Goal: Task Accomplishment & Management: Complete application form

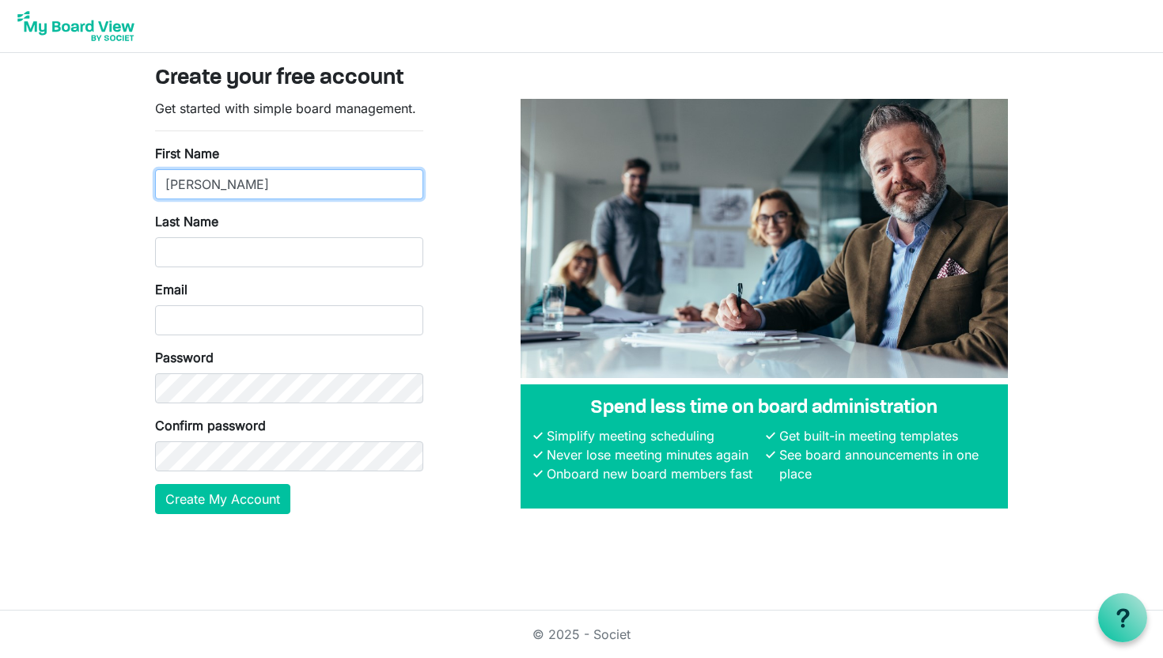
type input "Kemp"
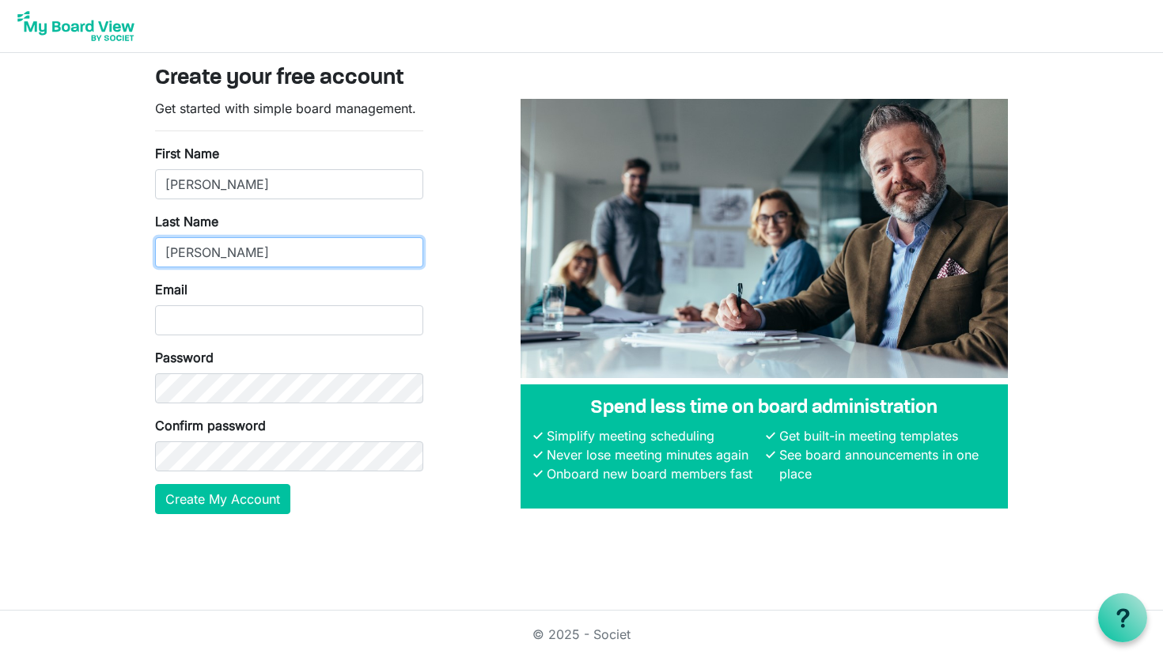
type input "Reynolds"
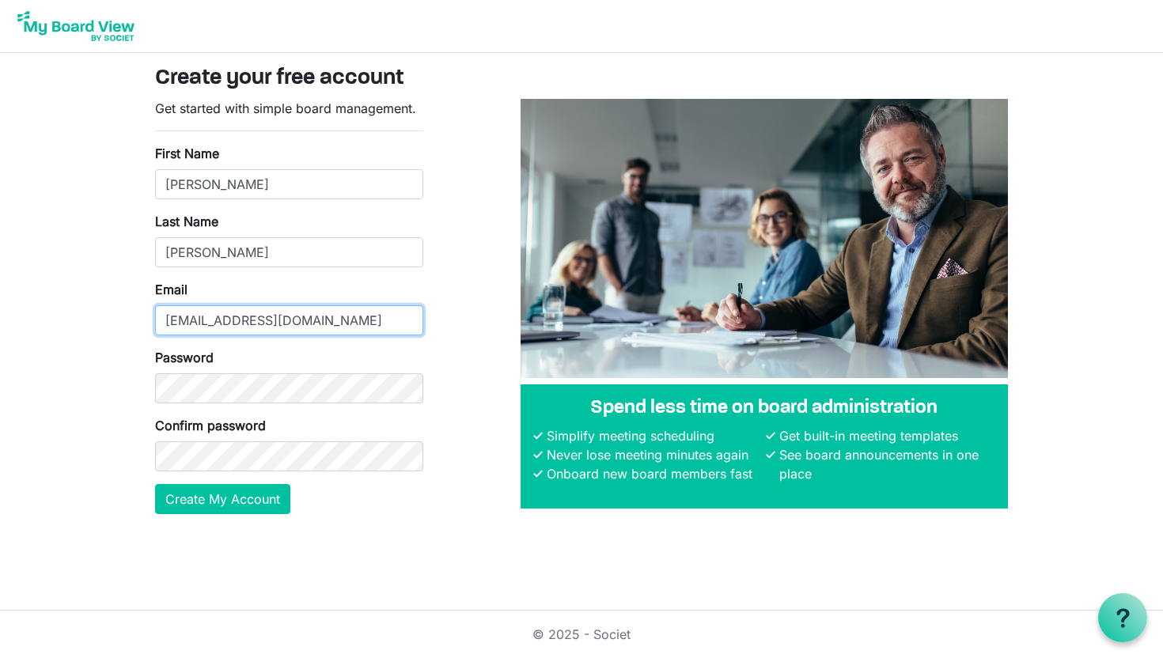
type input "kempr75@gmail.com"
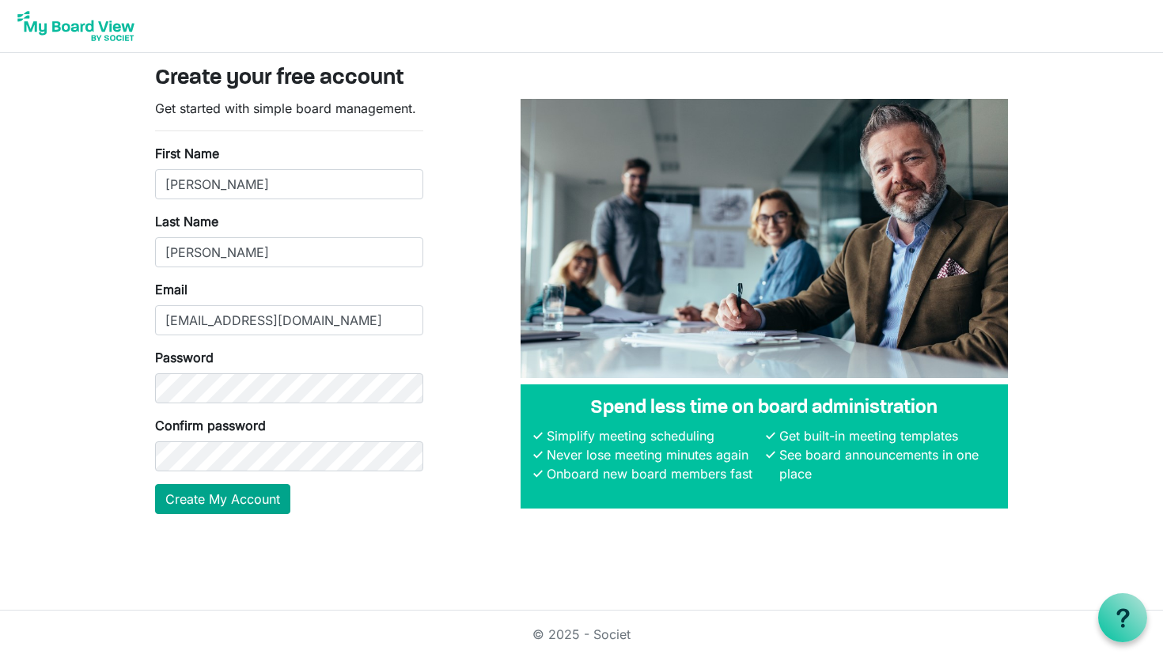
click at [276, 490] on button "Create My Account" at bounding box center [222, 499] width 135 height 30
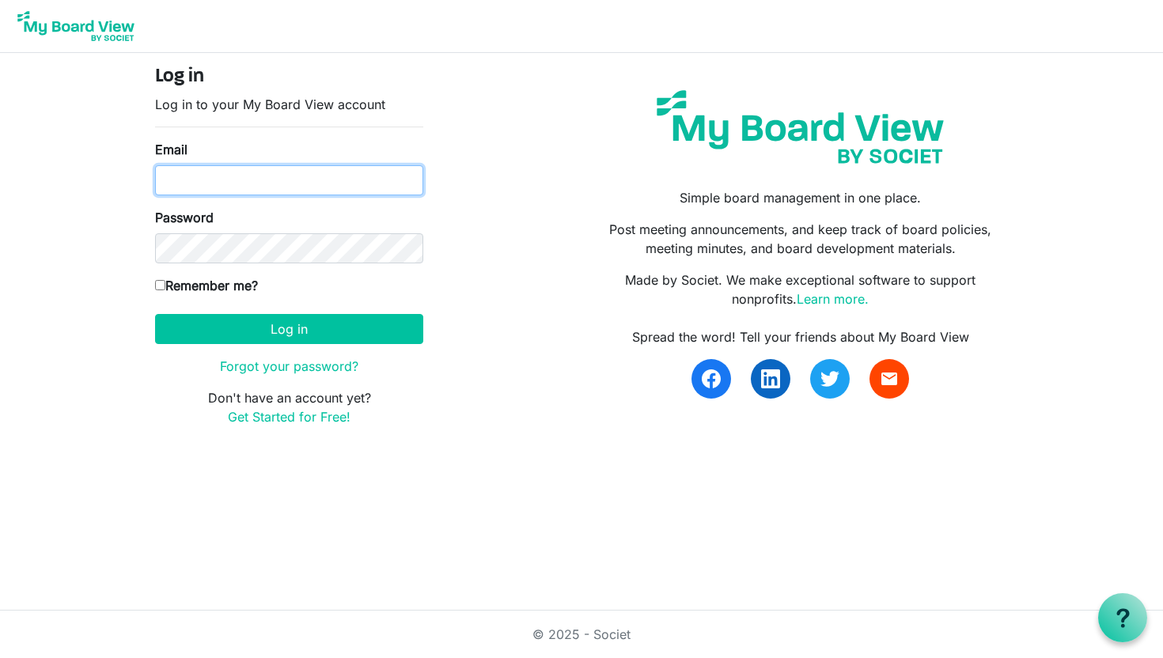
type input "kempr75@gmail.com"
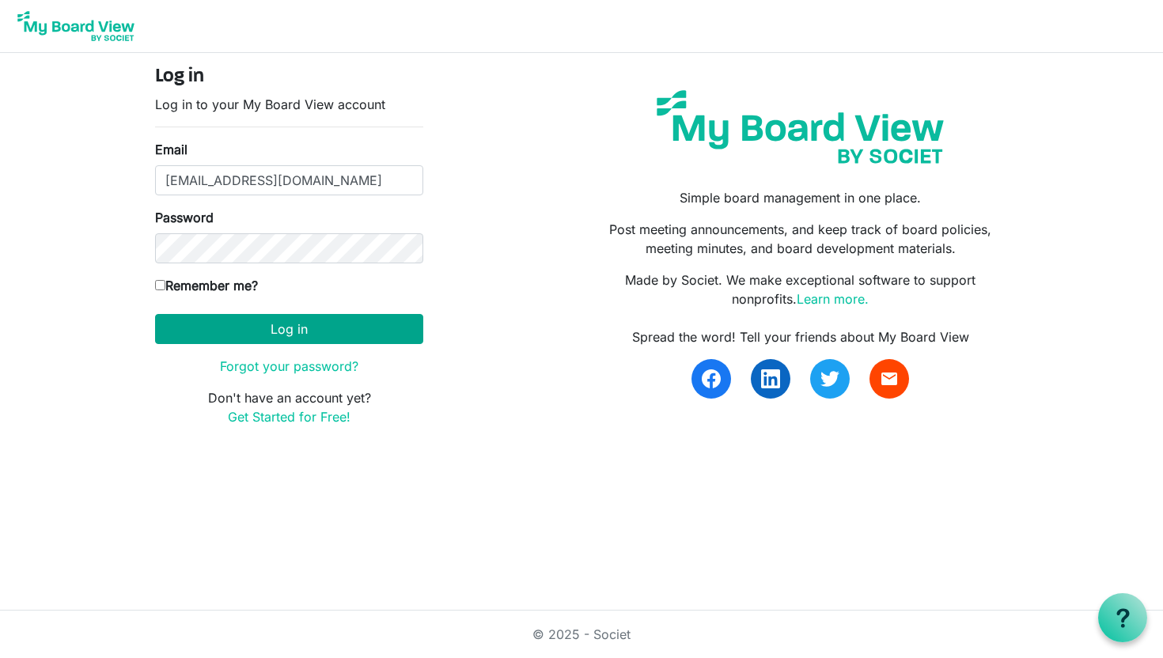
click at [280, 334] on button "Log in" at bounding box center [289, 329] width 268 height 30
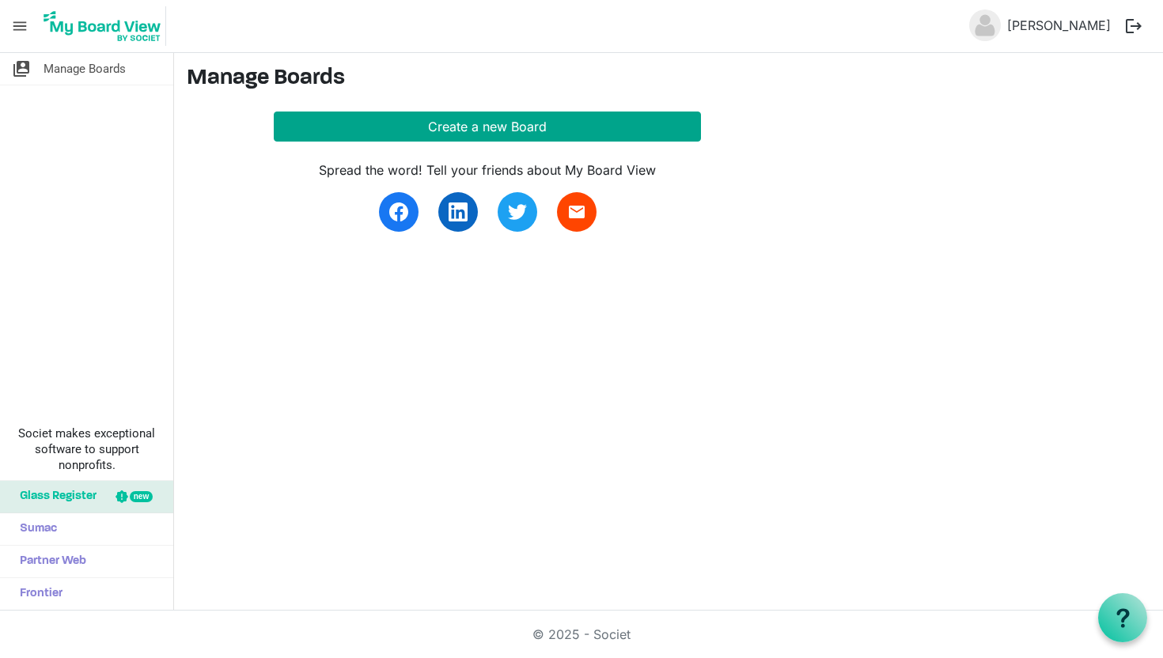
click at [526, 128] on button "Create a new Board" at bounding box center [487, 127] width 427 height 30
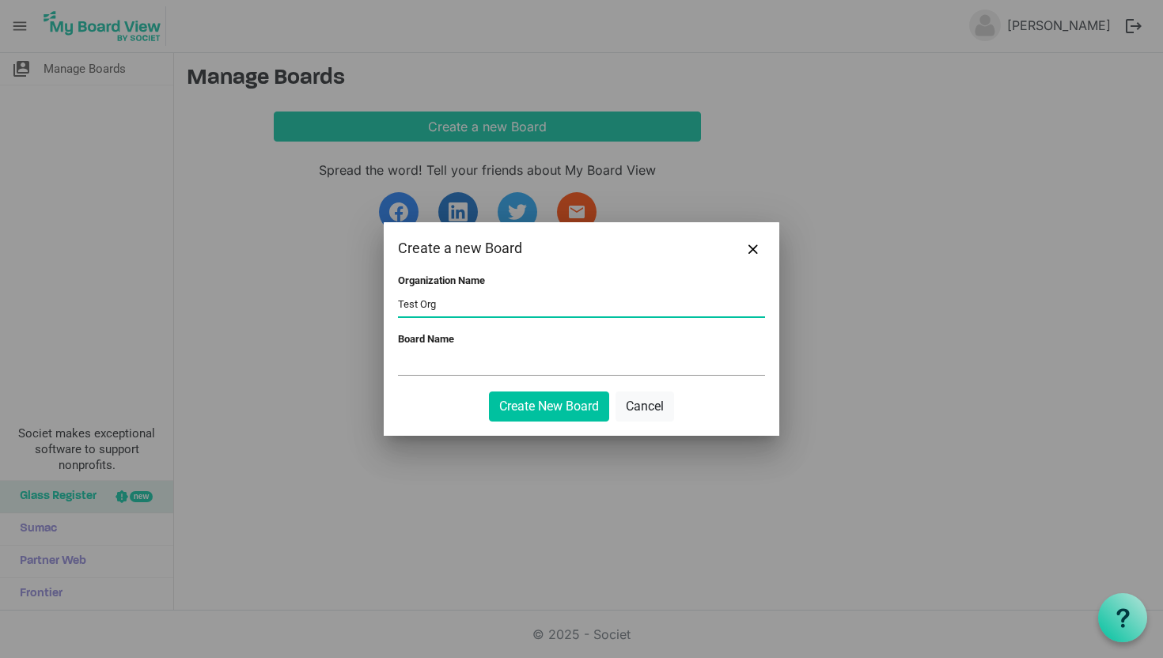
type input "Test Org"
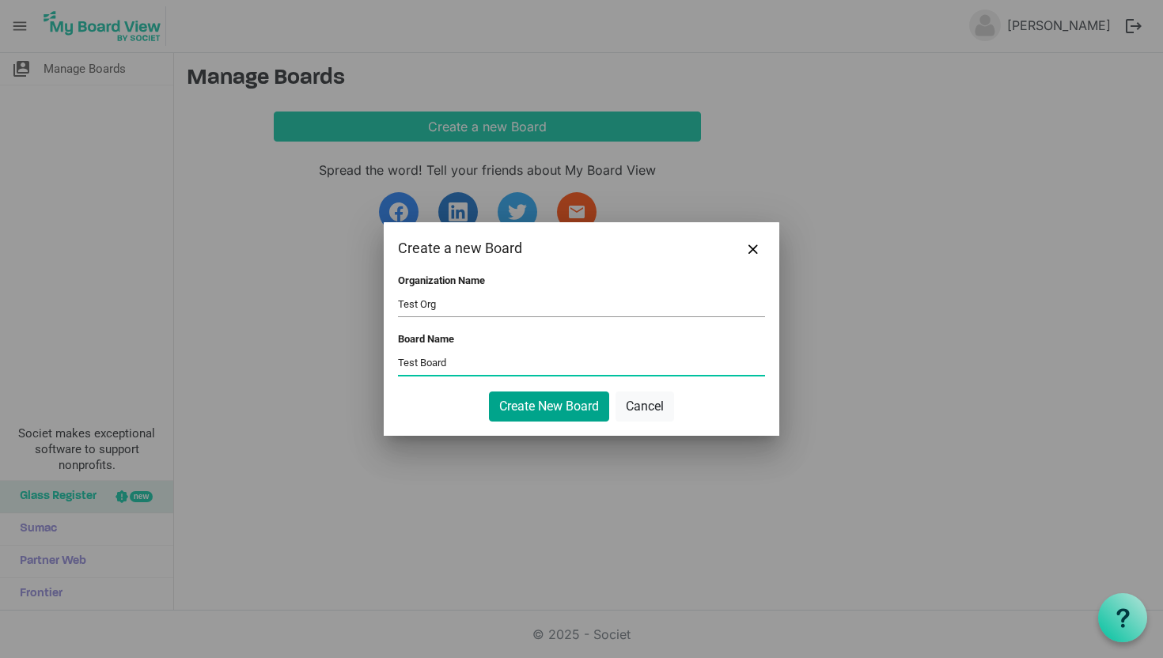
type input "Test Board"
click at [516, 404] on button "Create New Board" at bounding box center [549, 406] width 120 height 30
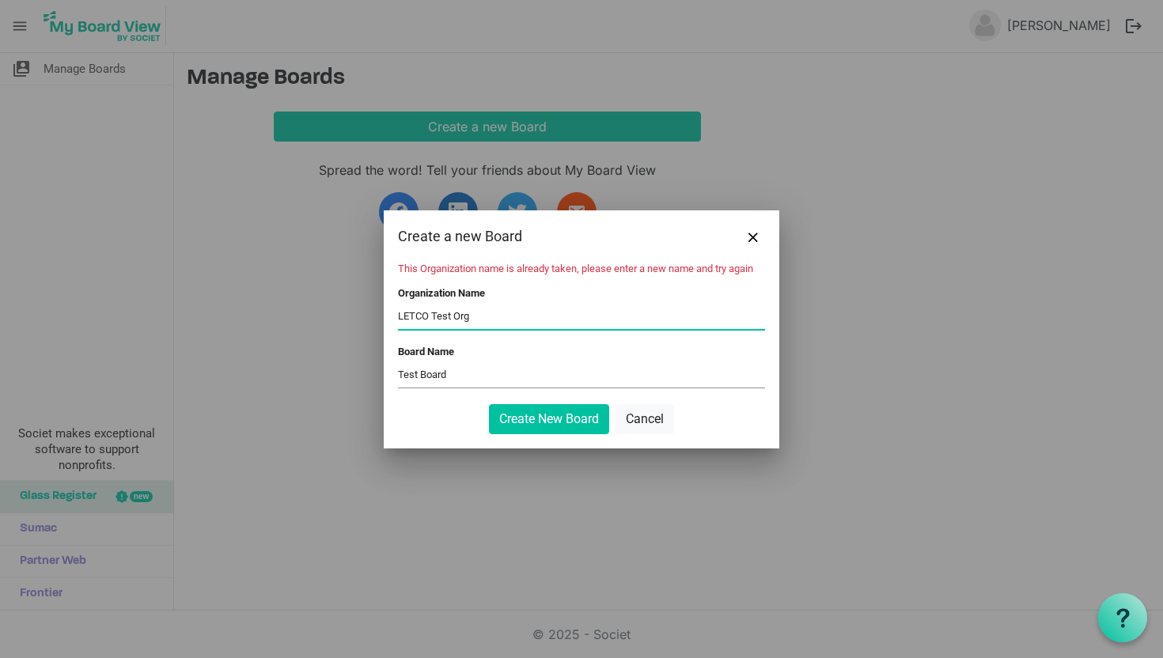
type input "LETCO Test Org"
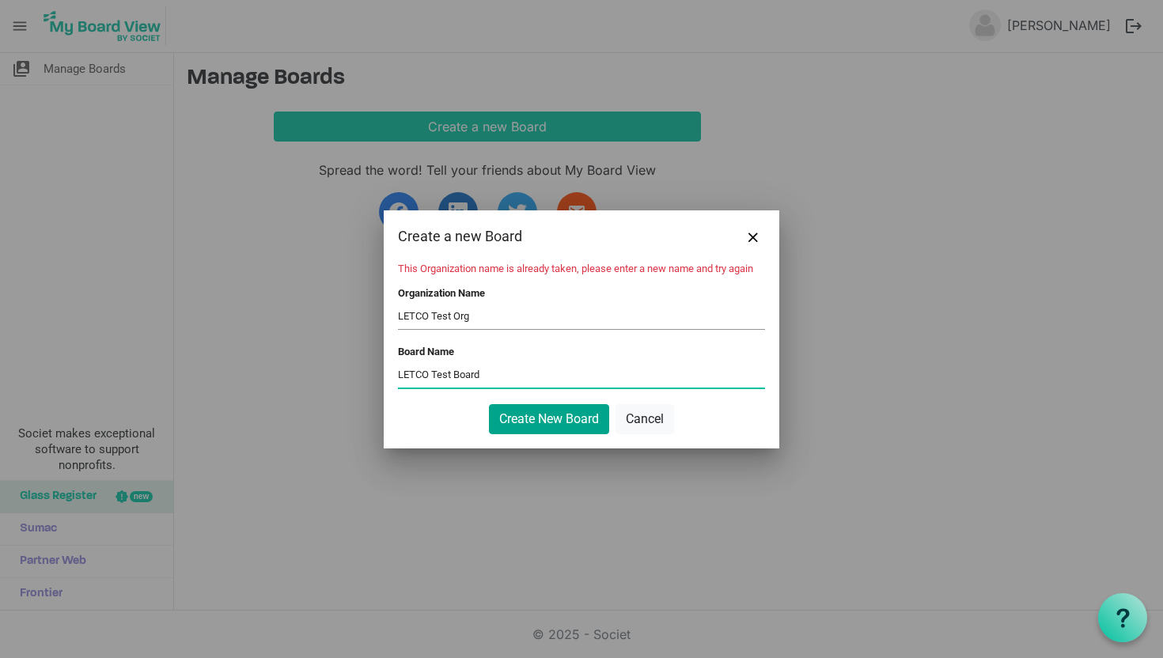
type input "LETCO Test Board"
click at [551, 429] on button "Create New Board" at bounding box center [549, 419] width 120 height 30
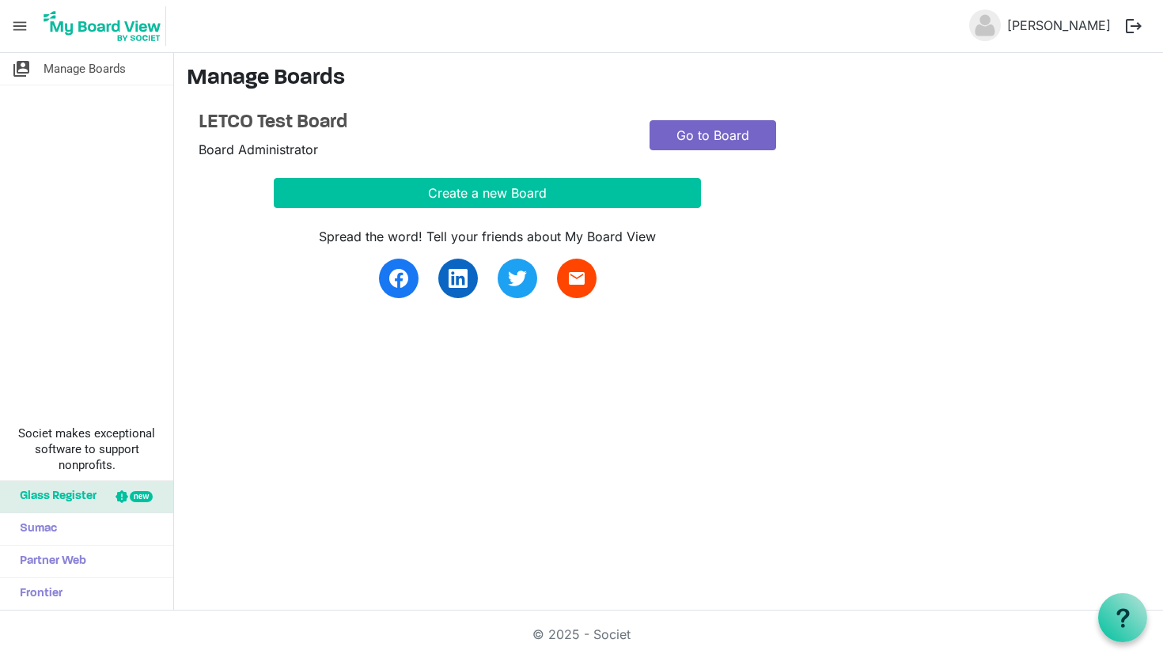
click at [727, 141] on link "Go to Board" at bounding box center [712, 135] width 127 height 30
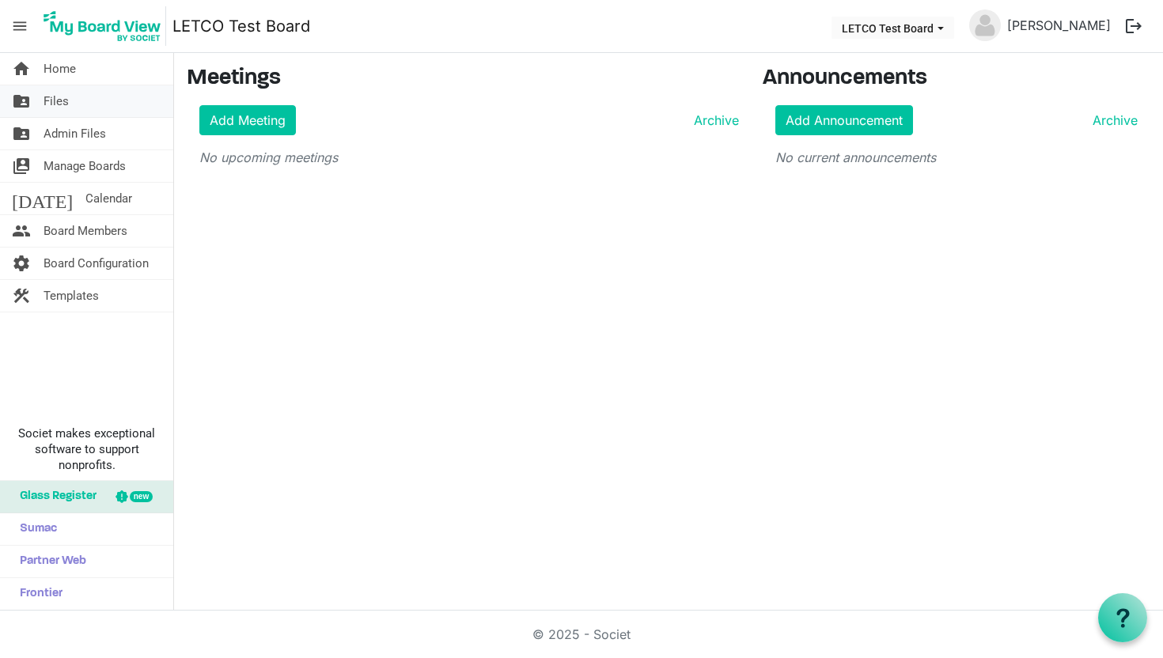
click at [119, 107] on link "folder_shared Files" at bounding box center [86, 101] width 173 height 32
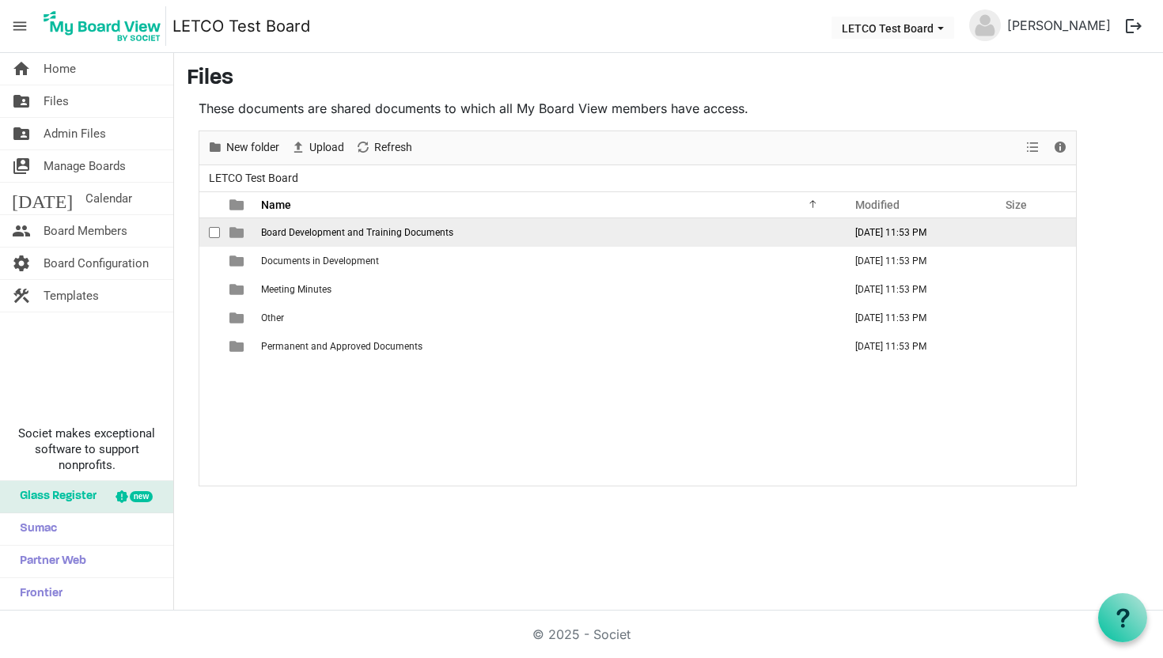
click at [442, 236] on span "Board Development and Training Documents" at bounding box center [357, 232] width 192 height 11
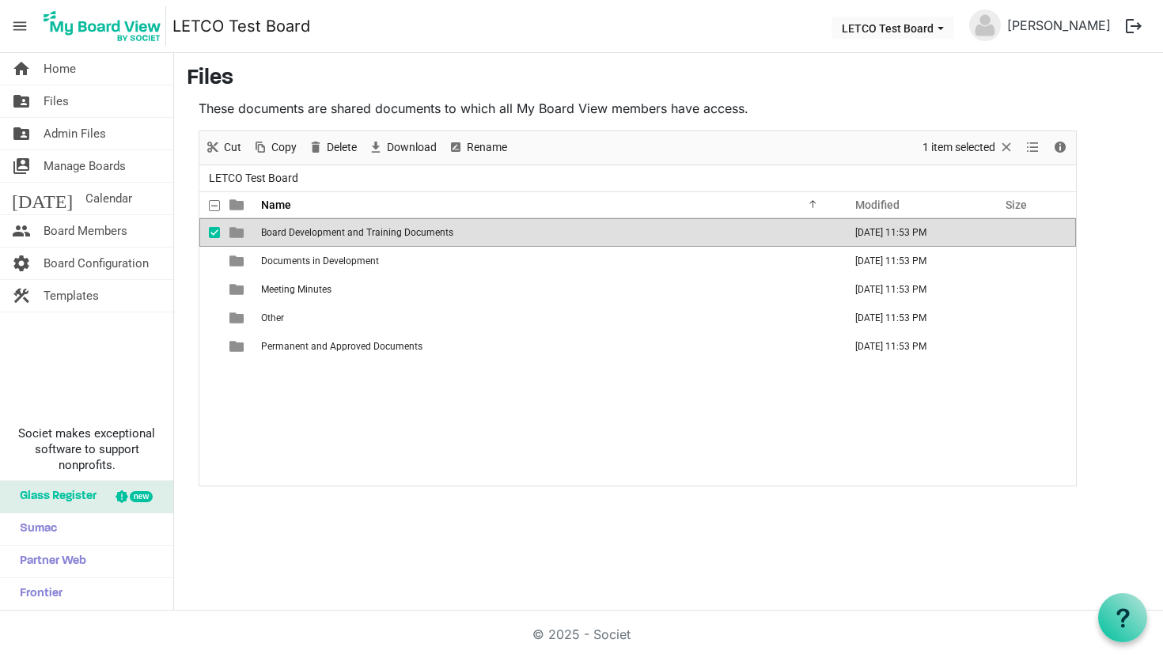
click at [442, 236] on span "Board Development and Training Documents" at bounding box center [357, 232] width 192 height 11
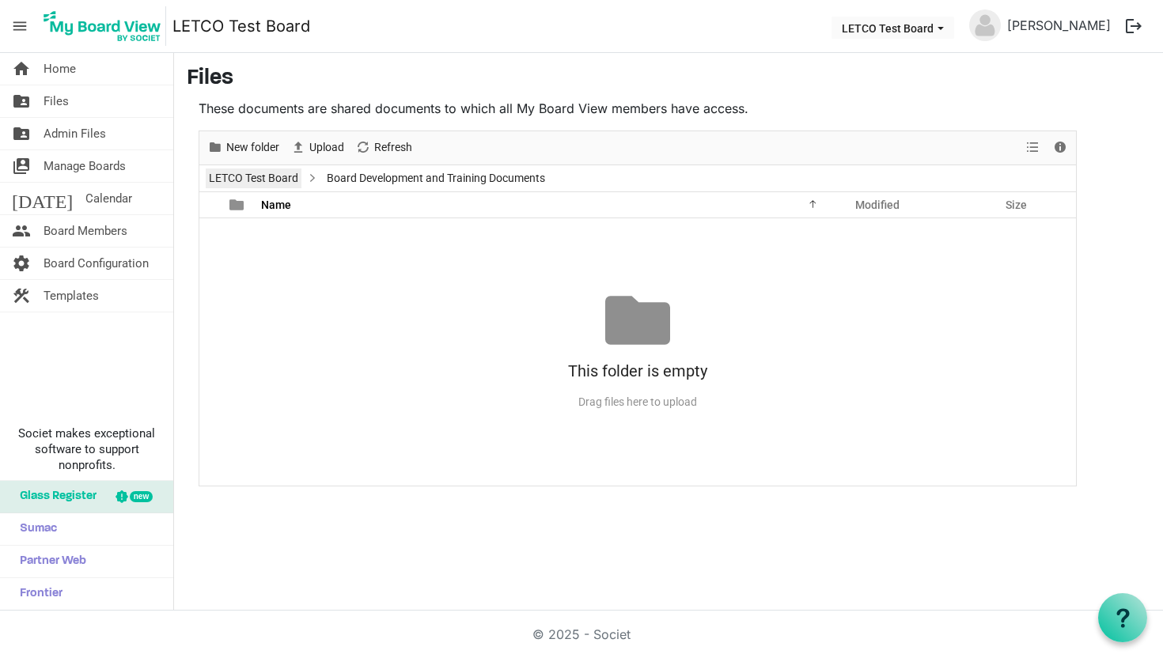
click at [277, 176] on link "LETCO Test Board" at bounding box center [254, 178] width 96 height 20
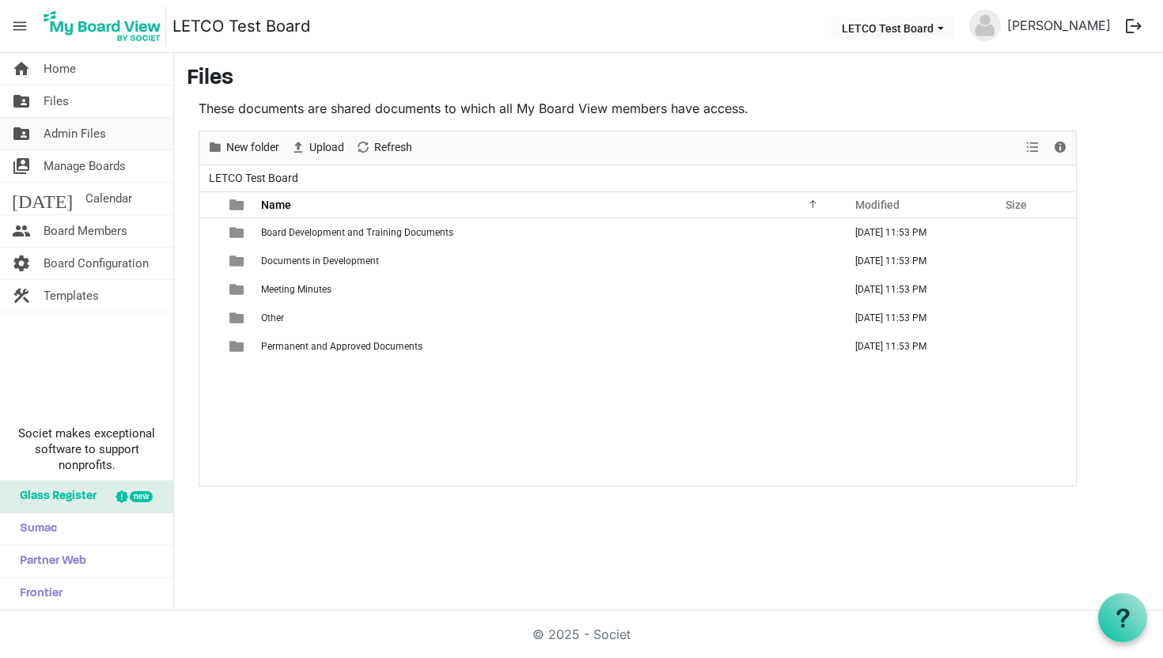
click at [124, 144] on link "folder_shared Admin Files" at bounding box center [86, 134] width 173 height 32
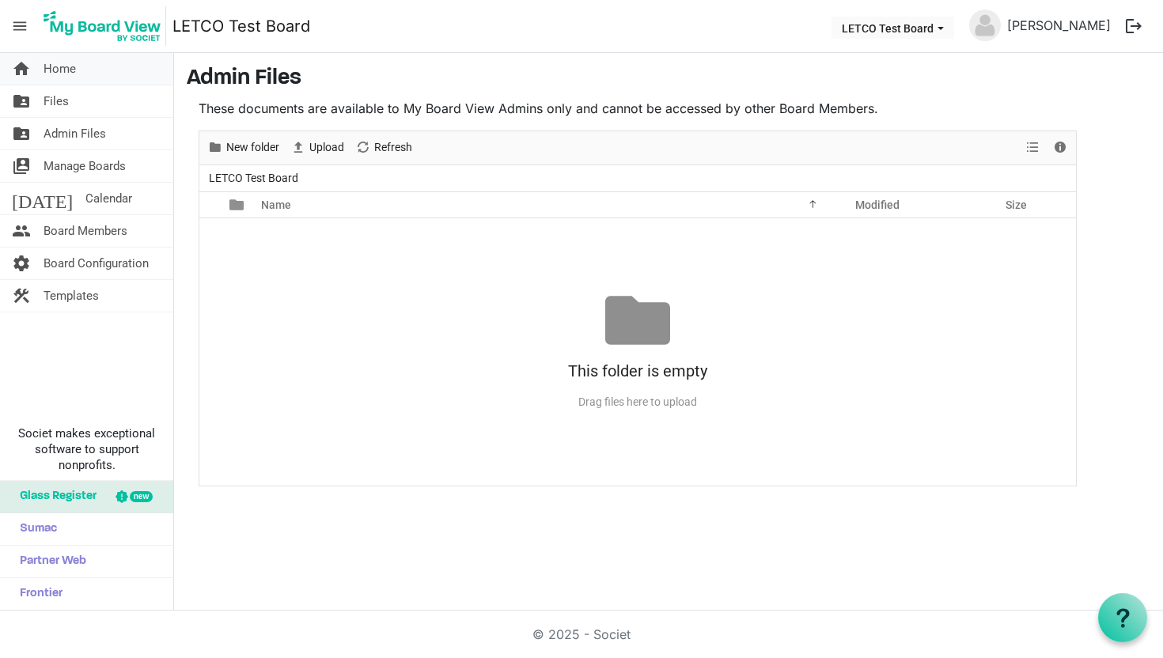
click at [108, 83] on link "home Home" at bounding box center [86, 69] width 173 height 32
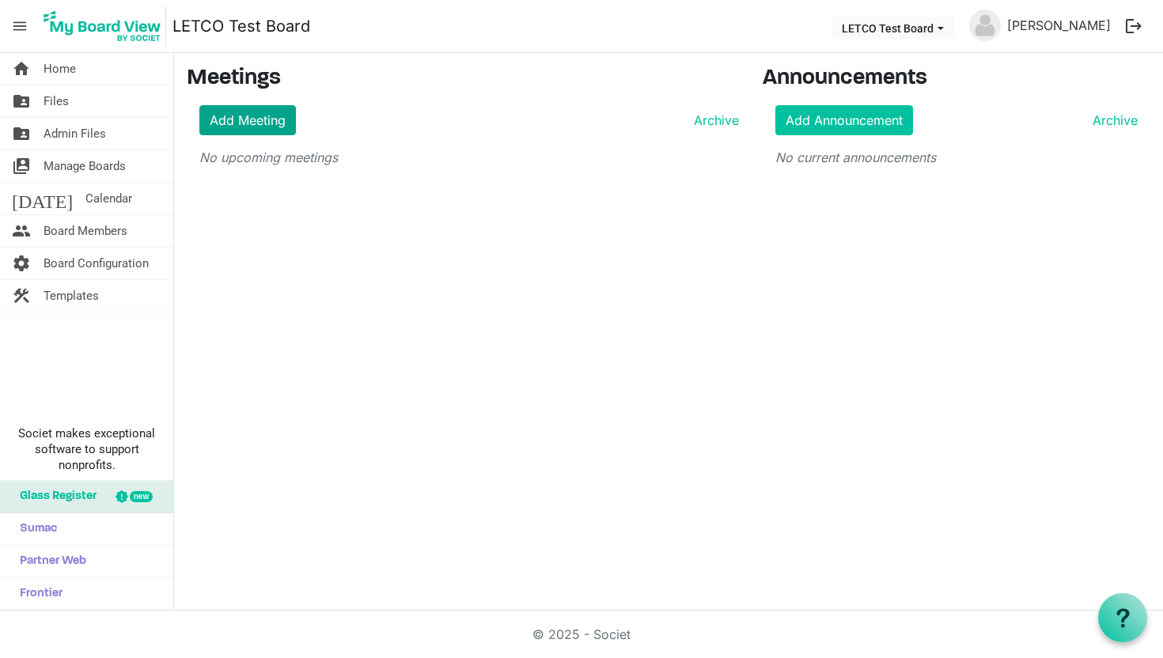
click at [278, 127] on link "Add Meeting" at bounding box center [247, 120] width 96 height 30
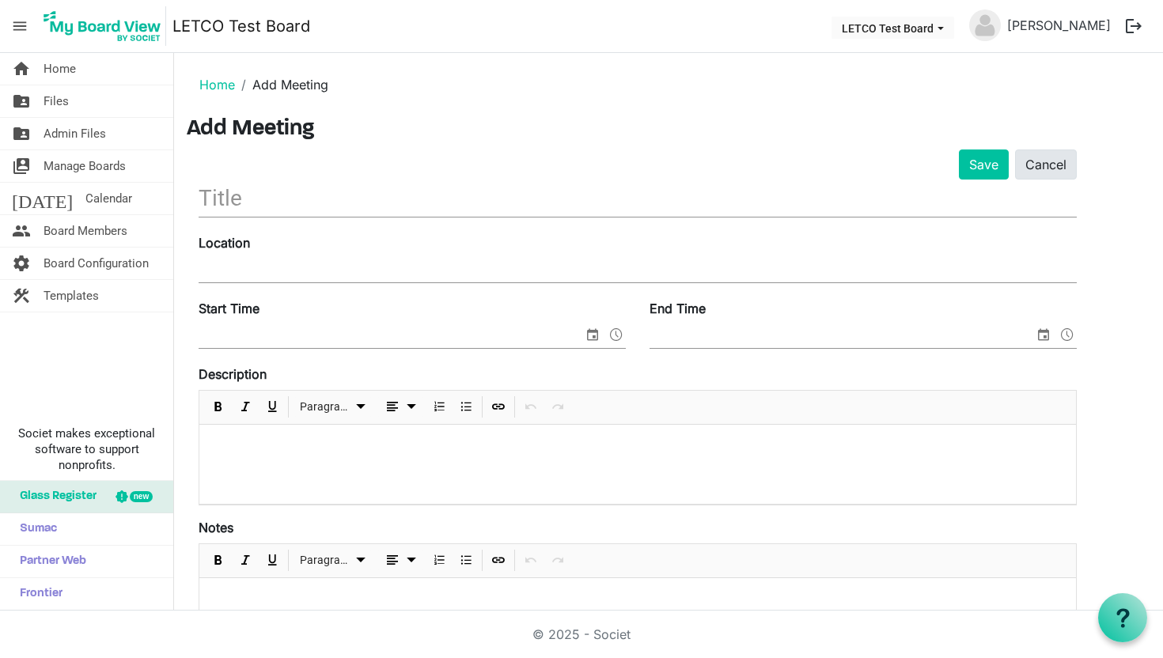
click at [1052, 149] on link "Cancel" at bounding box center [1046, 164] width 62 height 30
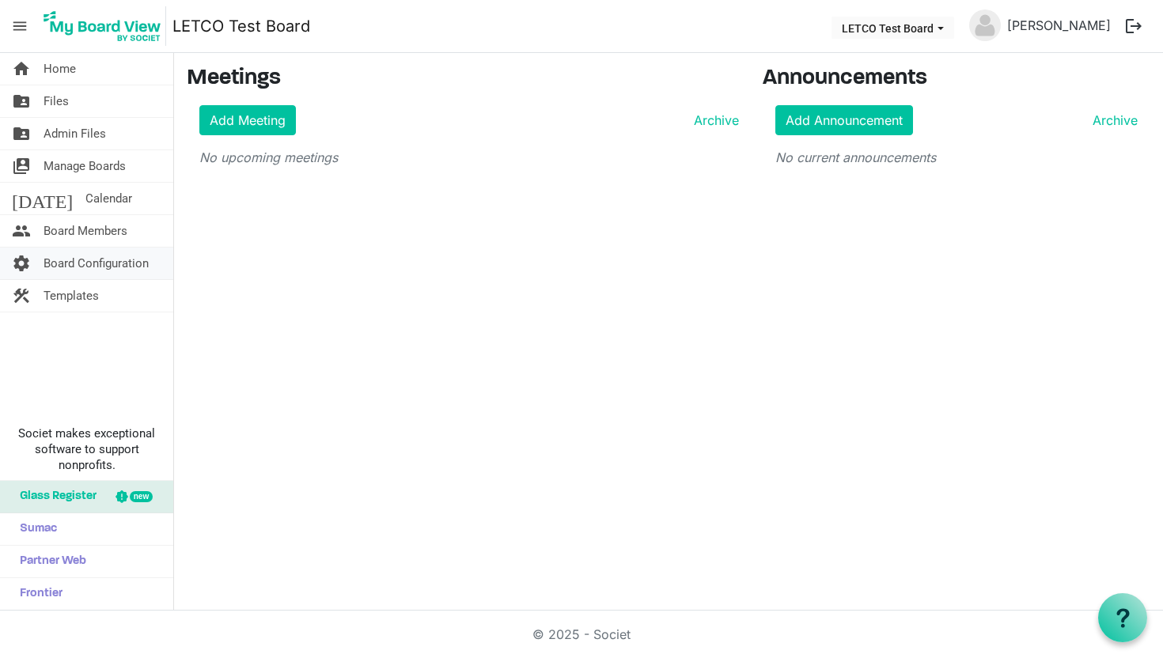
click at [102, 265] on span "Board Configuration" at bounding box center [95, 264] width 105 height 32
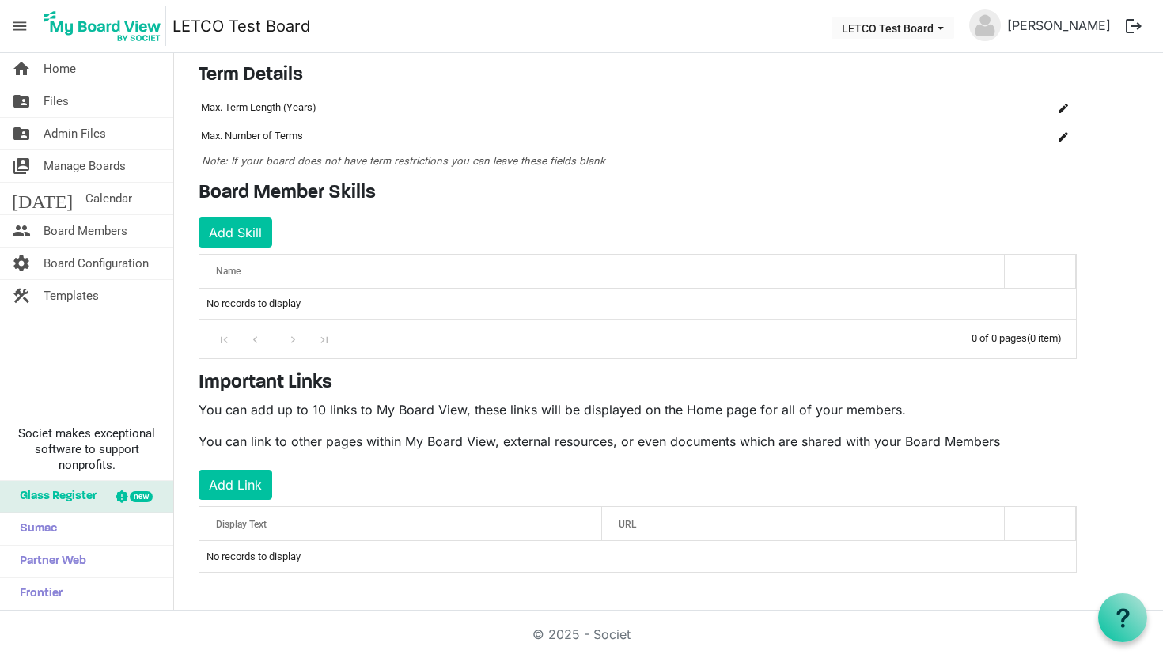
scroll to position [108, 0]
click at [76, 498] on span "Glass Register" at bounding box center [54, 497] width 85 height 32
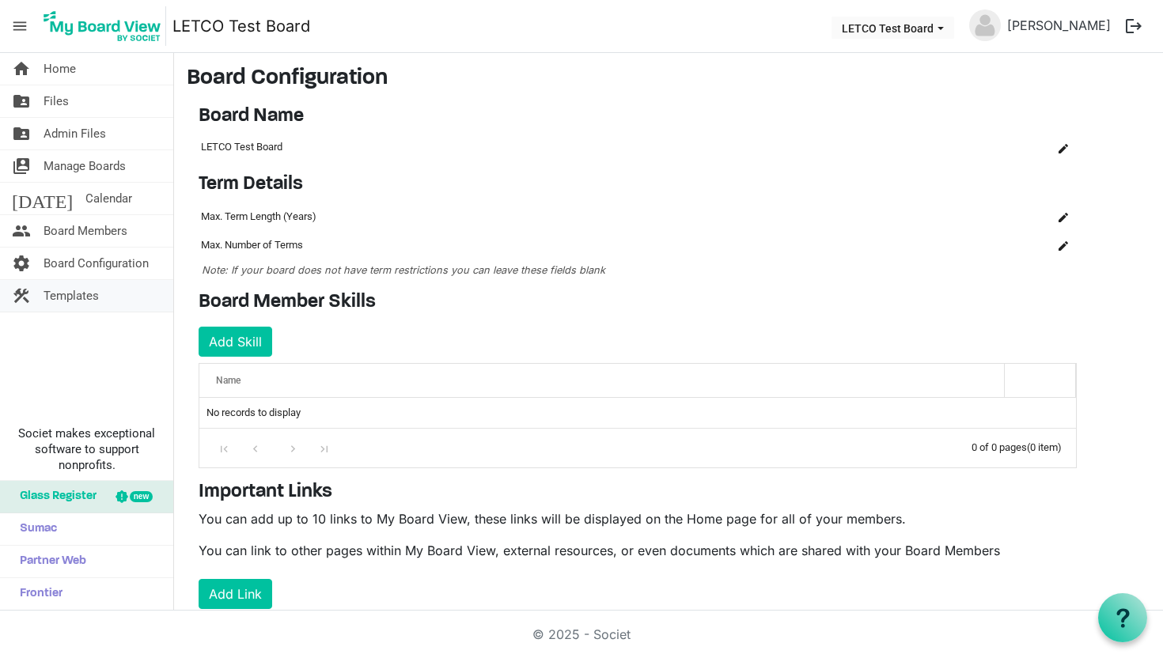
scroll to position [0, 0]
click at [105, 303] on link "construction Templates" at bounding box center [86, 296] width 173 height 32
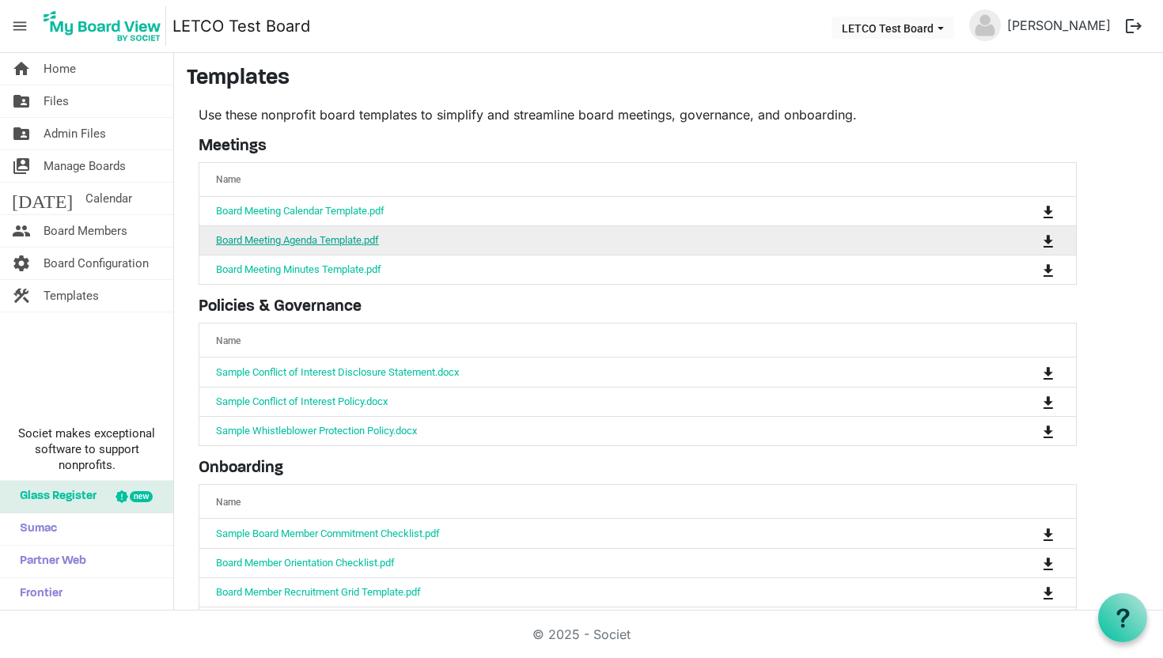
click at [361, 236] on link "Board Meeting Agenda Template.pdf" at bounding box center [297, 240] width 163 height 12
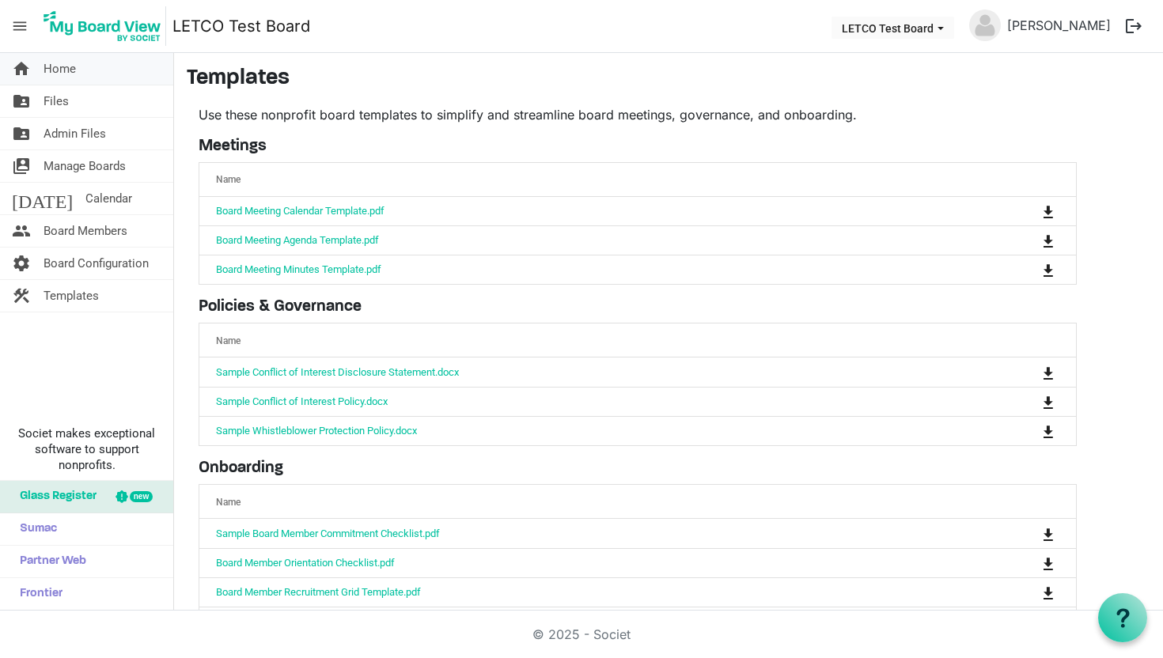
click at [43, 71] on span "Home" at bounding box center [59, 69] width 32 height 32
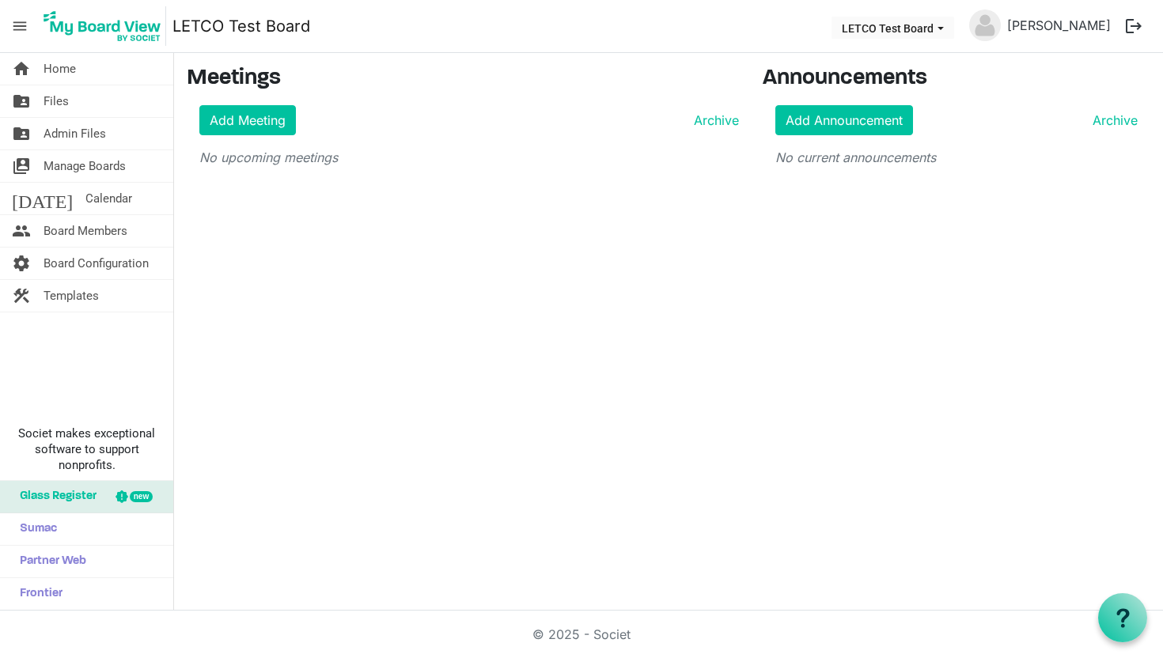
click at [20, 25] on span "menu" at bounding box center [20, 26] width 30 height 30
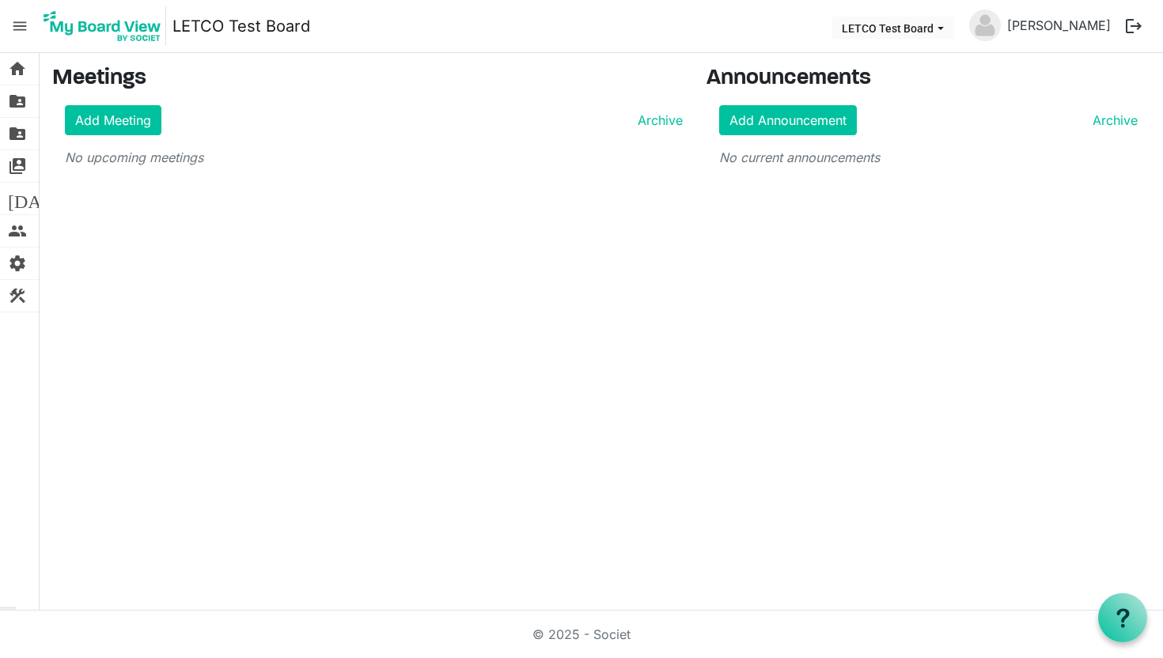
click at [21, 25] on span "menu" at bounding box center [20, 26] width 30 height 30
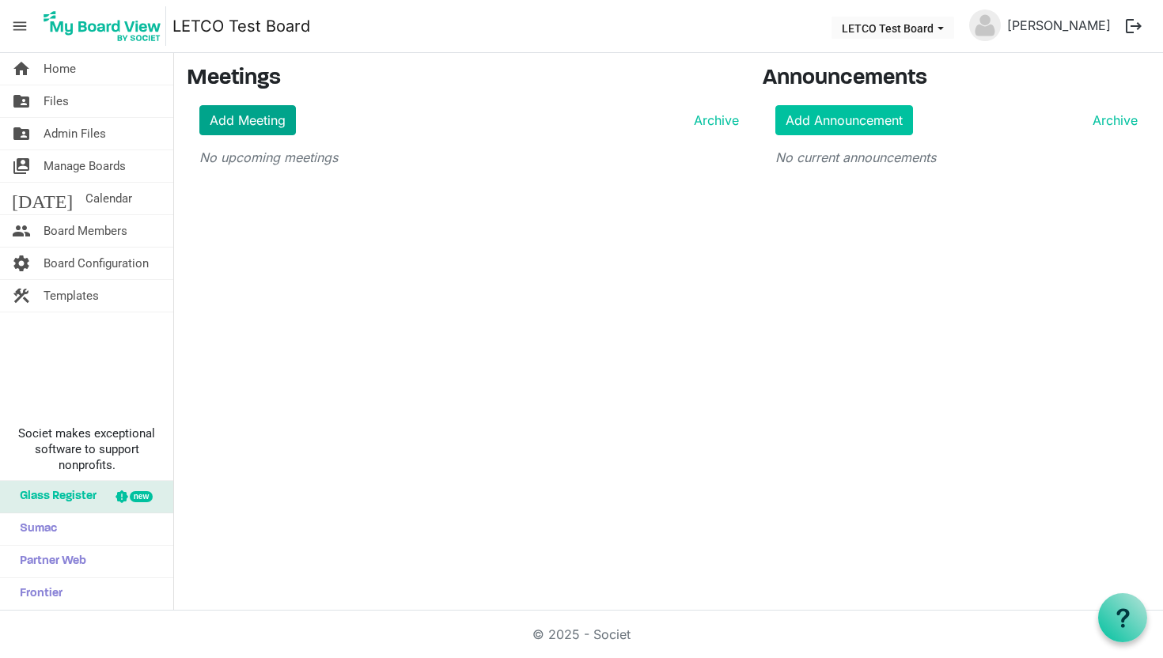
click at [278, 125] on link "Add Meeting" at bounding box center [247, 120] width 96 height 30
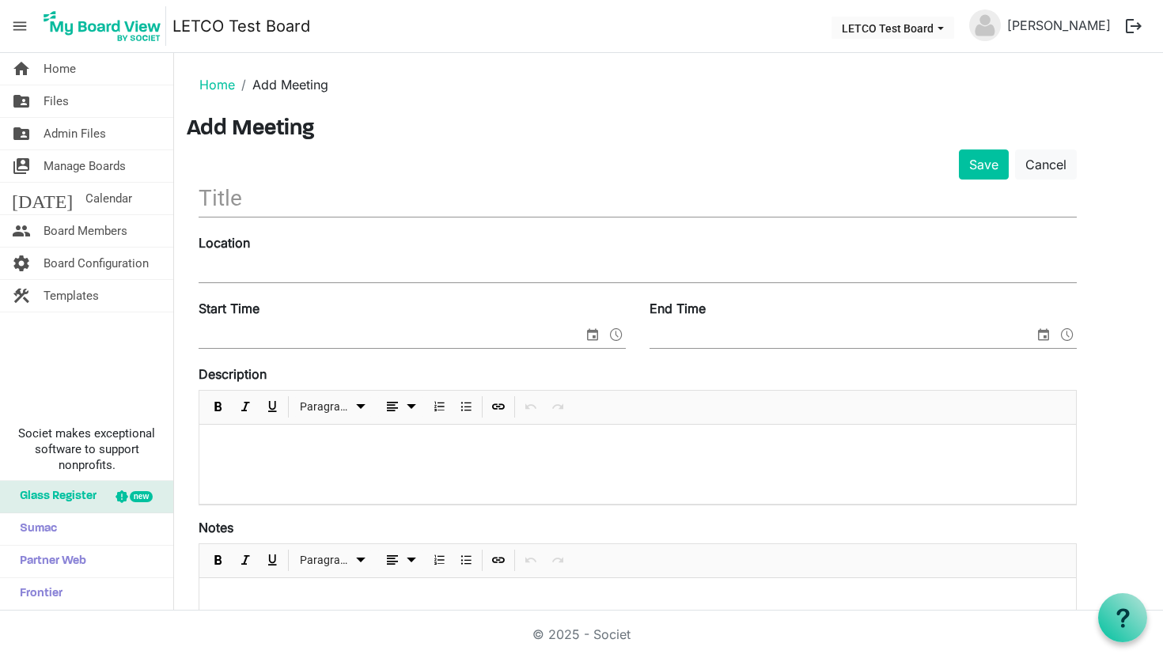
click at [435, 200] on input "text" at bounding box center [637, 198] width 878 height 37
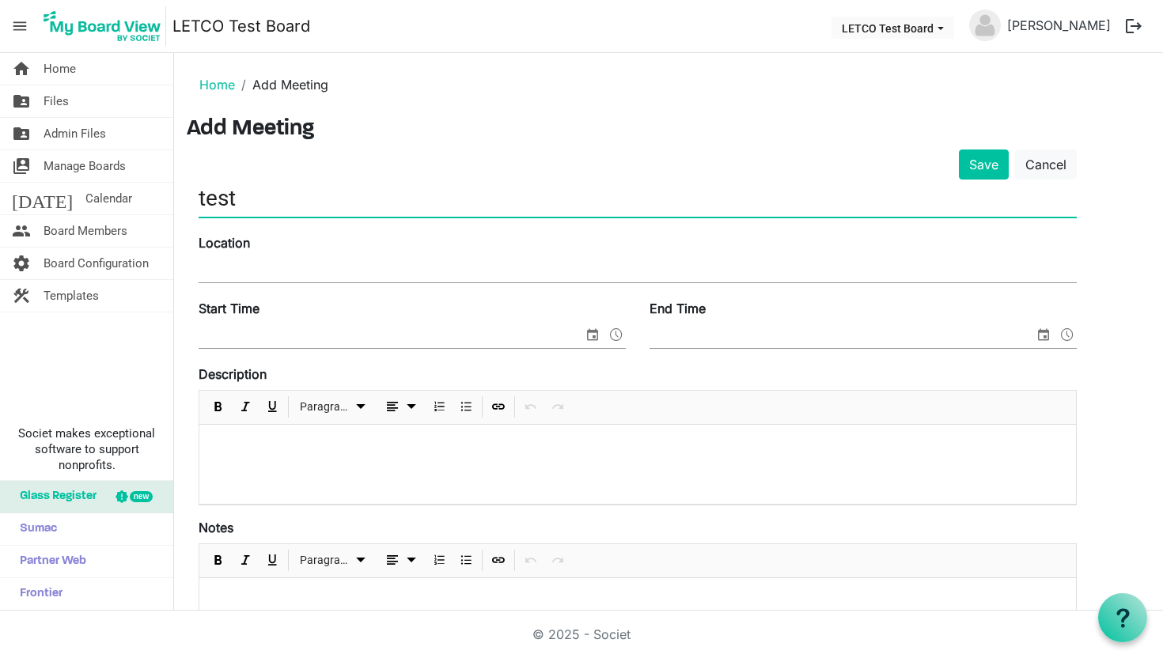
type input "test"
click at [339, 431] on div at bounding box center [637, 464] width 876 height 79
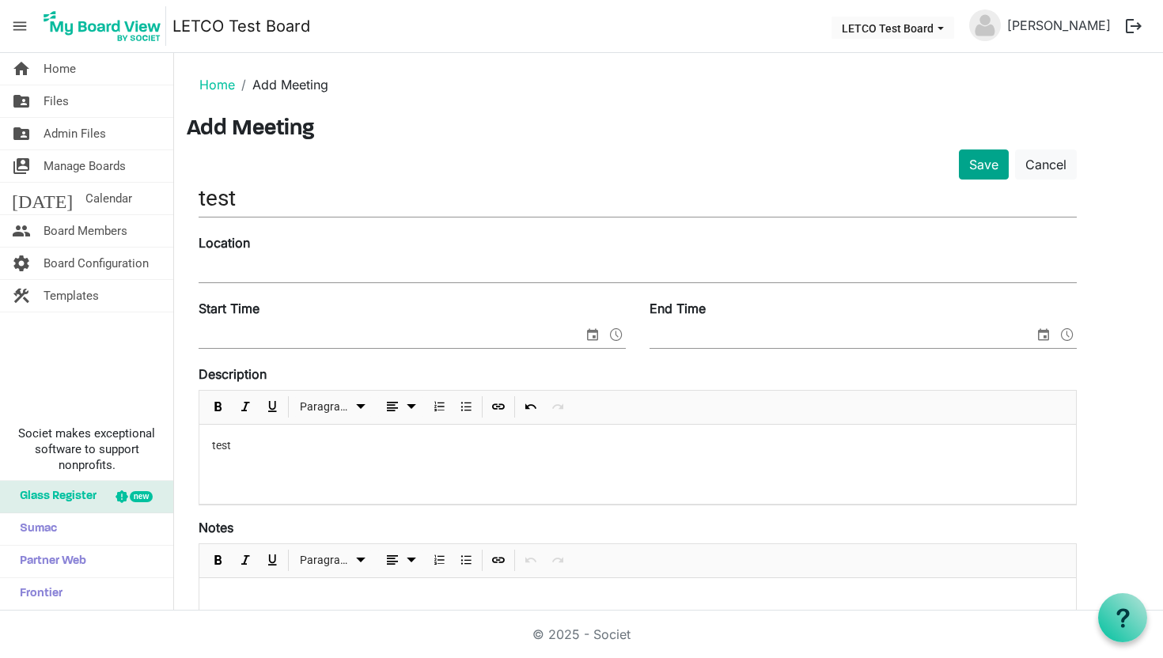
click at [978, 161] on button "Save" at bounding box center [983, 164] width 50 height 30
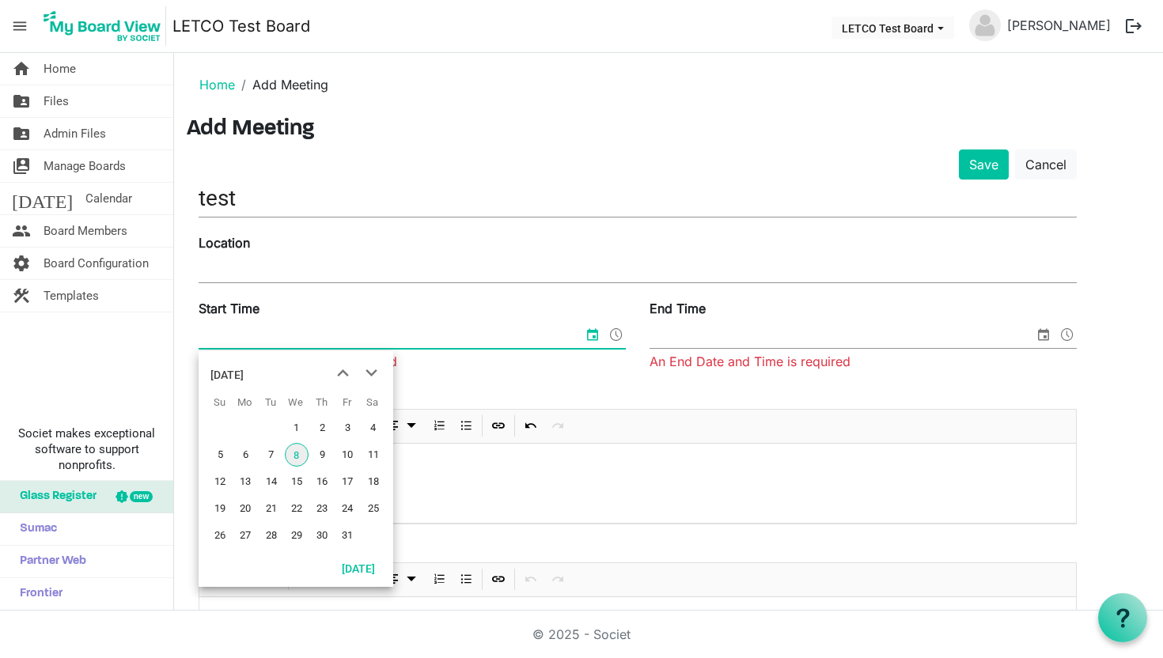
click at [301, 446] on span "8" at bounding box center [297, 455] width 24 height 24
type input "8/10/2025 12:00 AM"
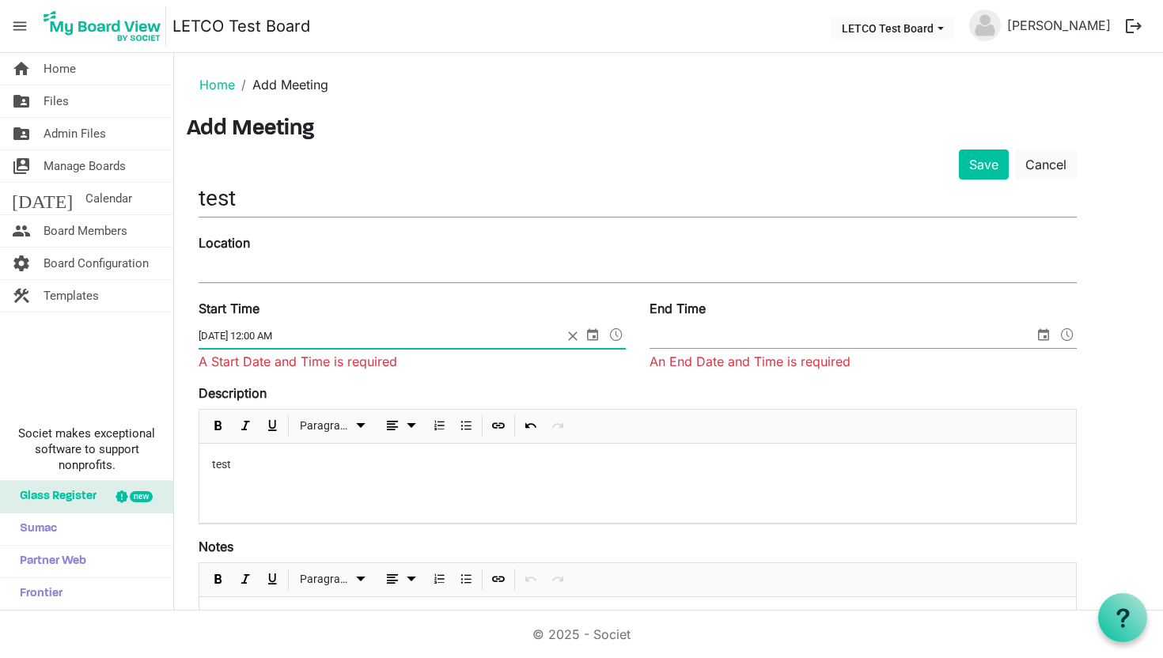
click at [708, 376] on div "Start Time 8/10/2025 12:00 AM A Start Date and Time is required End Time An End…" at bounding box center [638, 341] width 902 height 85
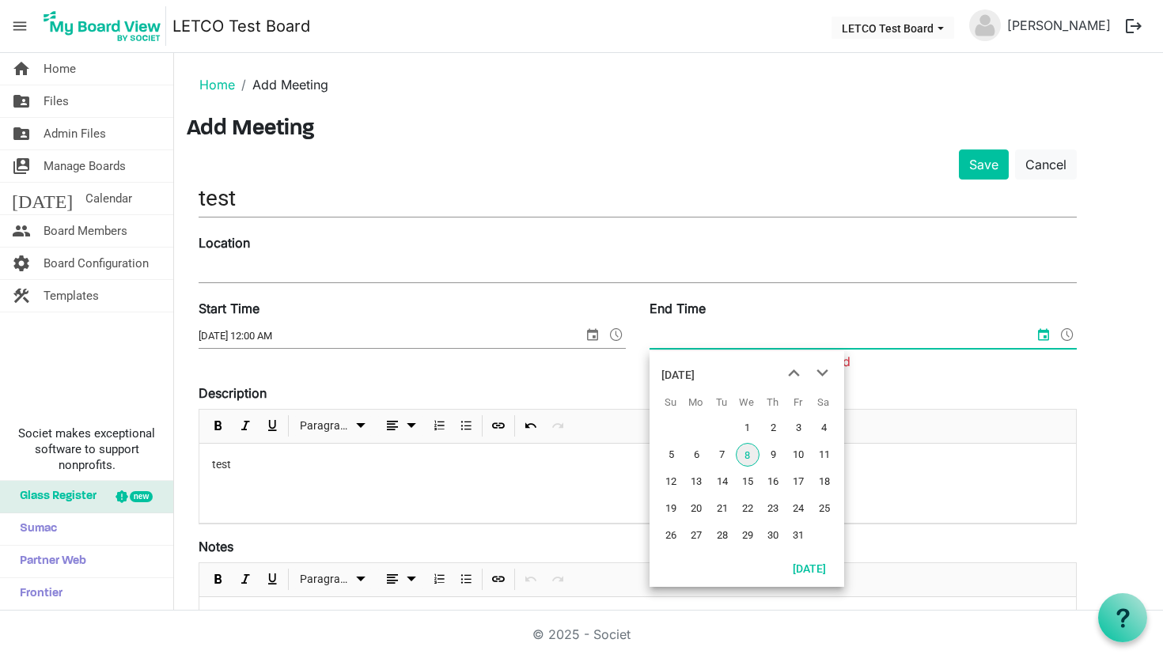
click at [716, 330] on input "End Time" at bounding box center [841, 336] width 384 height 24
click at [779, 456] on span "9" at bounding box center [773, 455] width 24 height 24
type input "9/10/2025 12:00 AM"
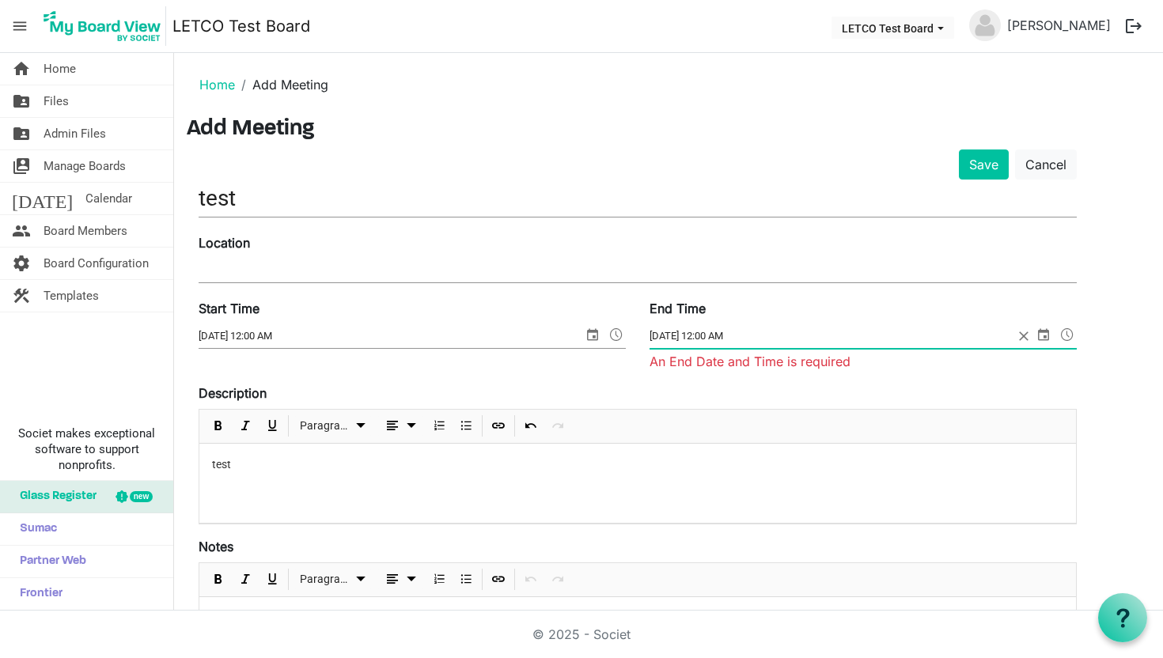
click at [729, 343] on input "9/10/2025 12:00 AM" at bounding box center [831, 336] width 364 height 24
click at [985, 167] on button "Save" at bounding box center [983, 164] width 50 height 30
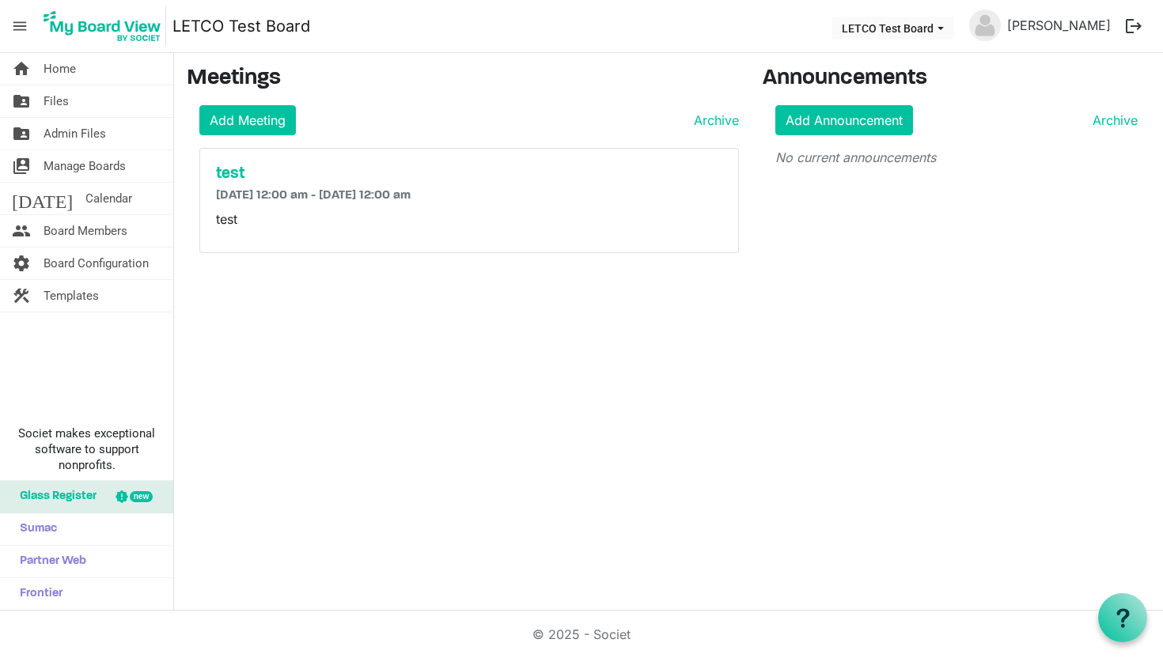
click at [301, 205] on div "test [DATE] 12:00 am - [DATE] 12:00 am test" at bounding box center [469, 201] width 538 height 104
click at [256, 180] on h5 "test" at bounding box center [469, 173] width 506 height 19
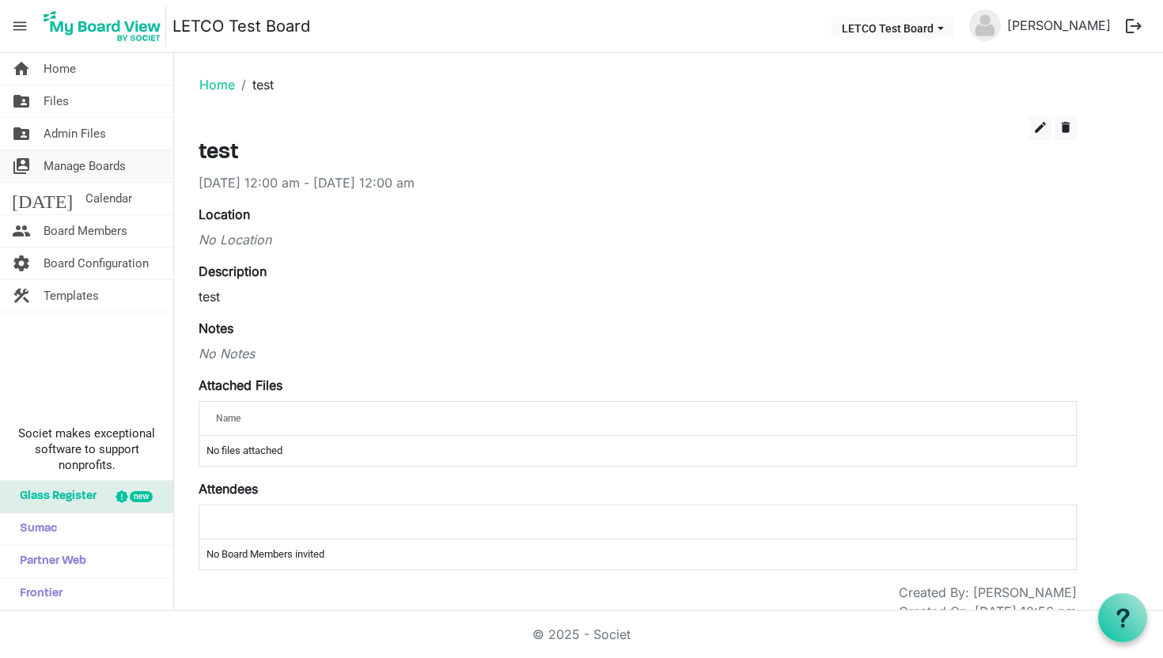
click at [118, 167] on span "Manage Boards" at bounding box center [84, 166] width 82 height 32
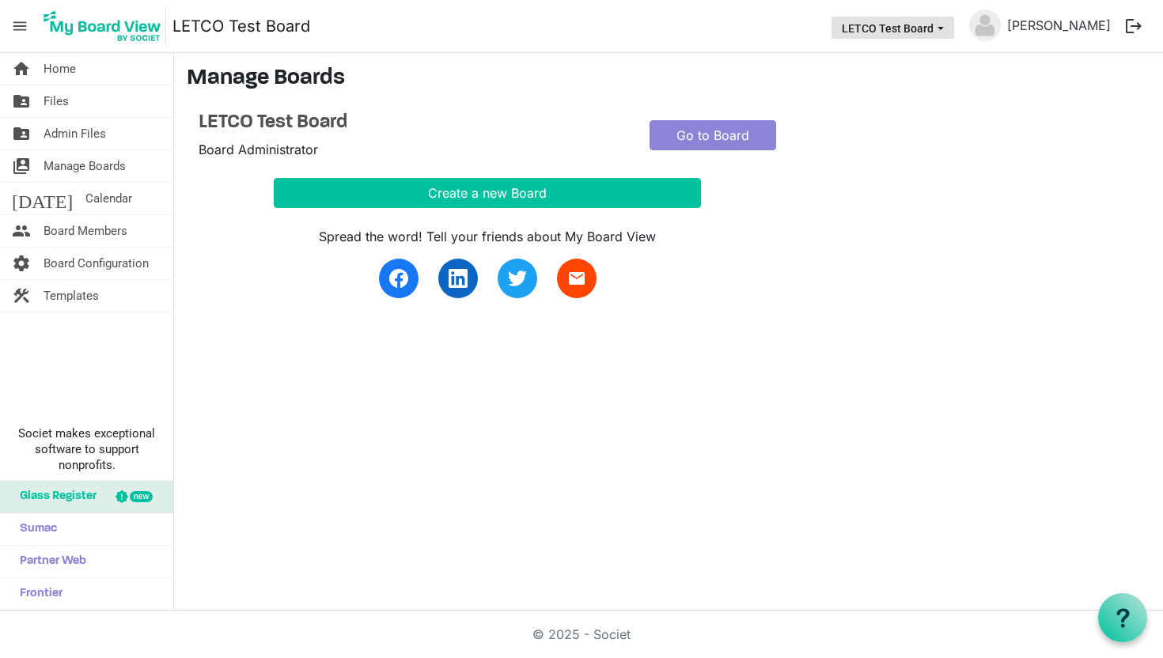
click at [940, 30] on button "LETCO Test Board" at bounding box center [892, 28] width 123 height 22
click at [1067, 23] on link "[PERSON_NAME]" at bounding box center [1058, 25] width 116 height 32
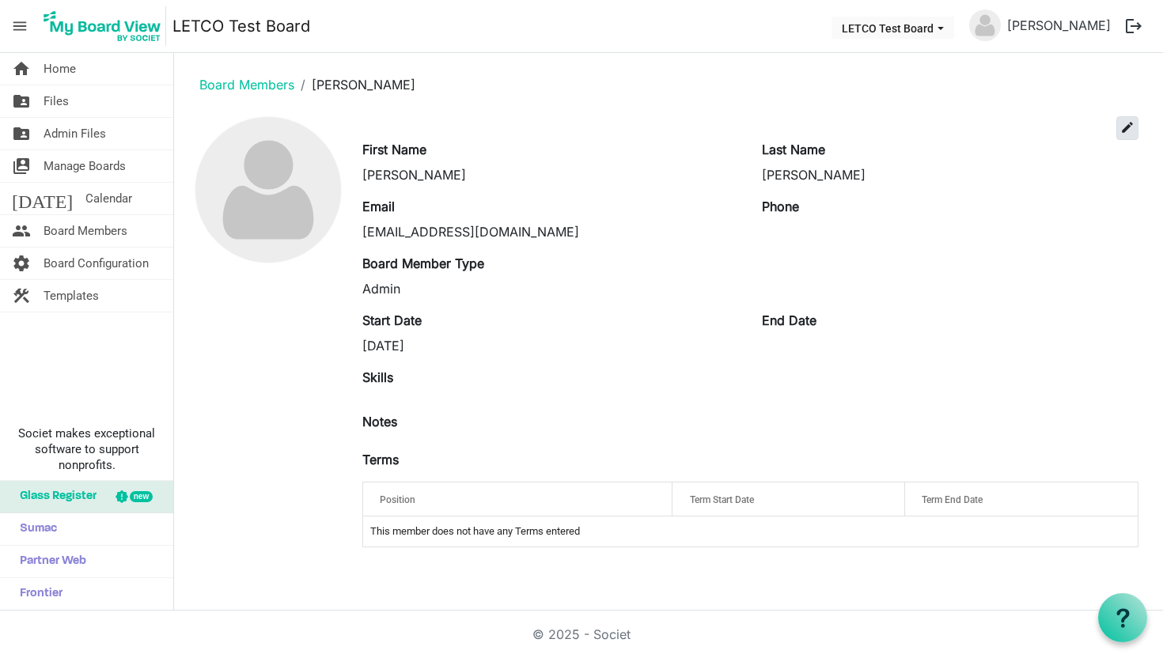
click at [1122, 134] on span "edit" at bounding box center [1127, 127] width 14 height 14
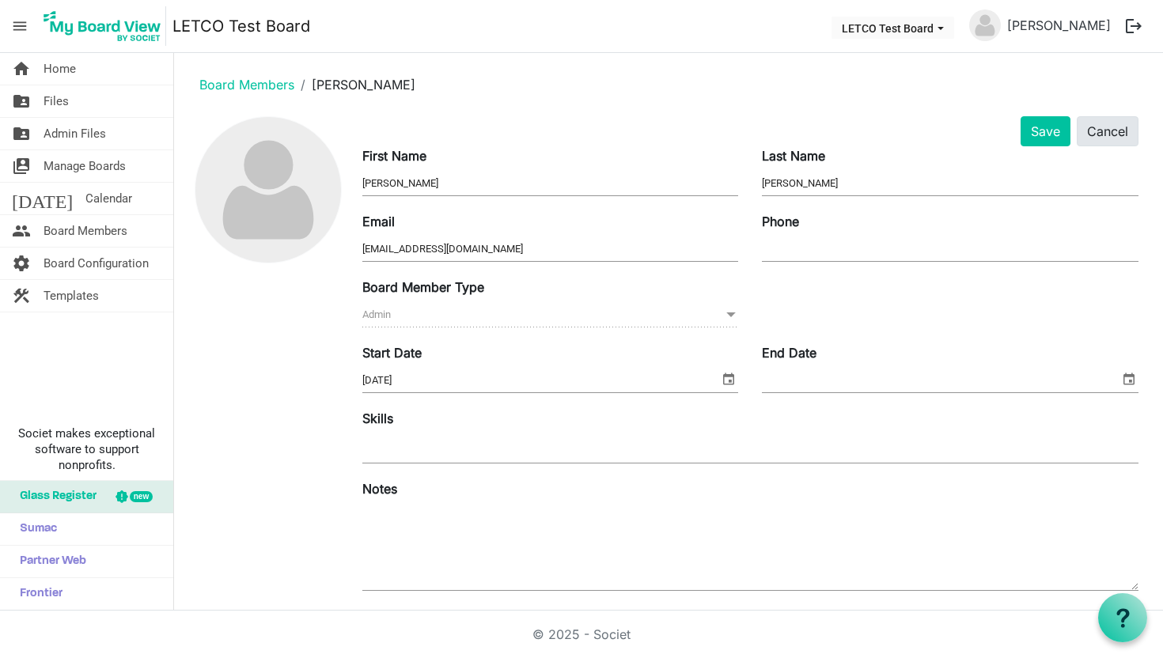
click at [1098, 118] on button "Cancel" at bounding box center [1107, 131] width 62 height 30
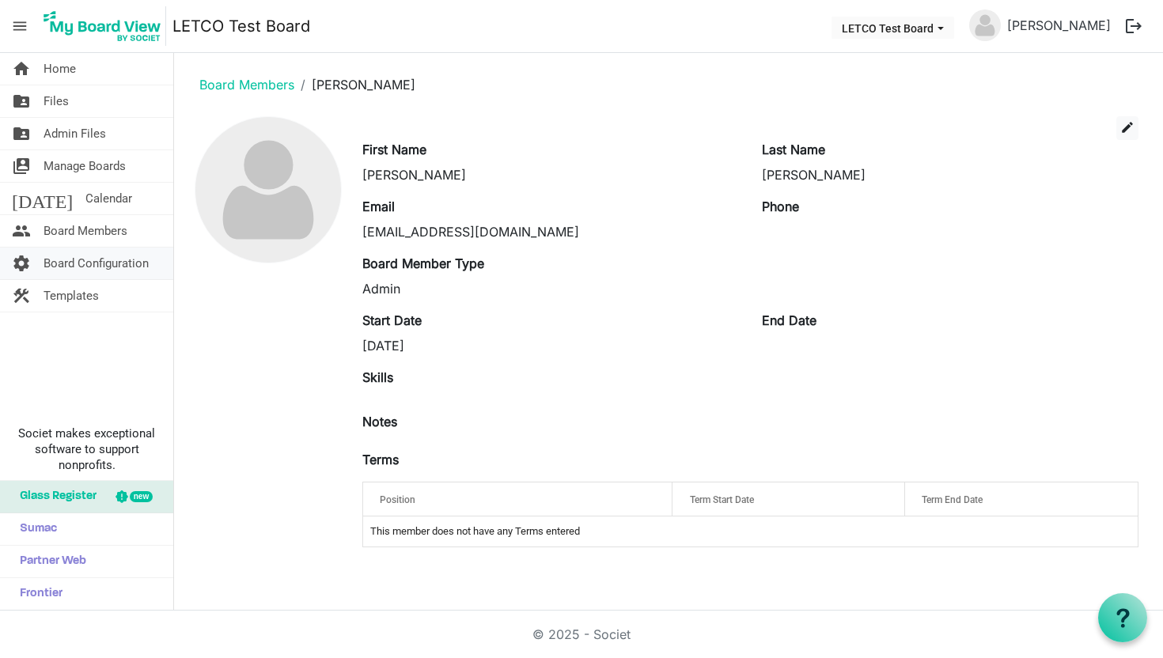
click at [95, 259] on span "Board Configuration" at bounding box center [95, 264] width 105 height 32
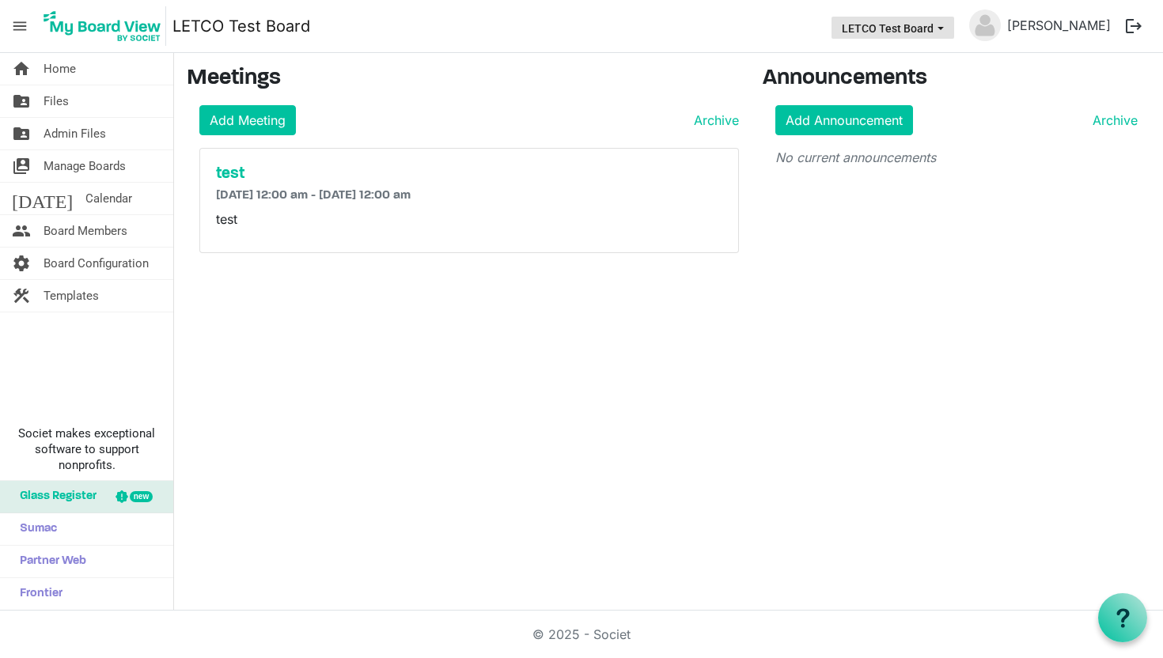
click at [954, 35] on button "LETCO Test Board" at bounding box center [892, 28] width 123 height 22
click at [936, 55] on li "LETCO Test Board" at bounding box center [901, 59] width 115 height 28
click at [100, 162] on span "Manage Boards" at bounding box center [84, 166] width 82 height 32
click at [47, 171] on span "Manage Boards" at bounding box center [84, 166] width 82 height 32
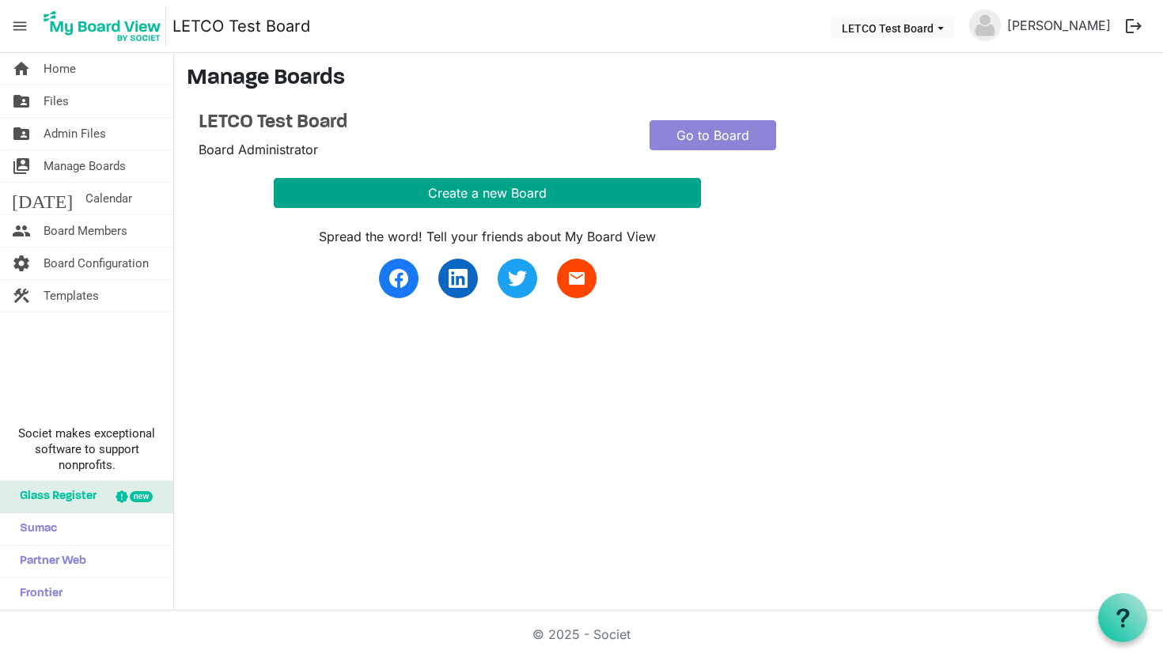
click at [384, 187] on button "Create a new Board" at bounding box center [487, 193] width 427 height 30
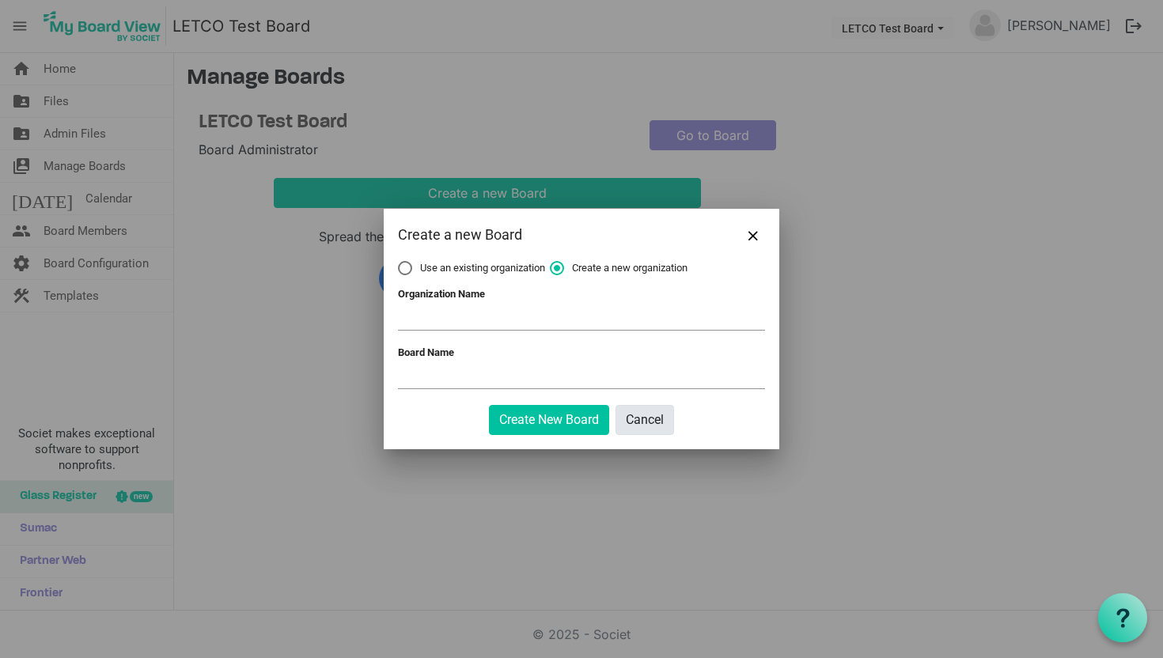
click at [652, 428] on button "Cancel" at bounding box center [644, 420] width 59 height 30
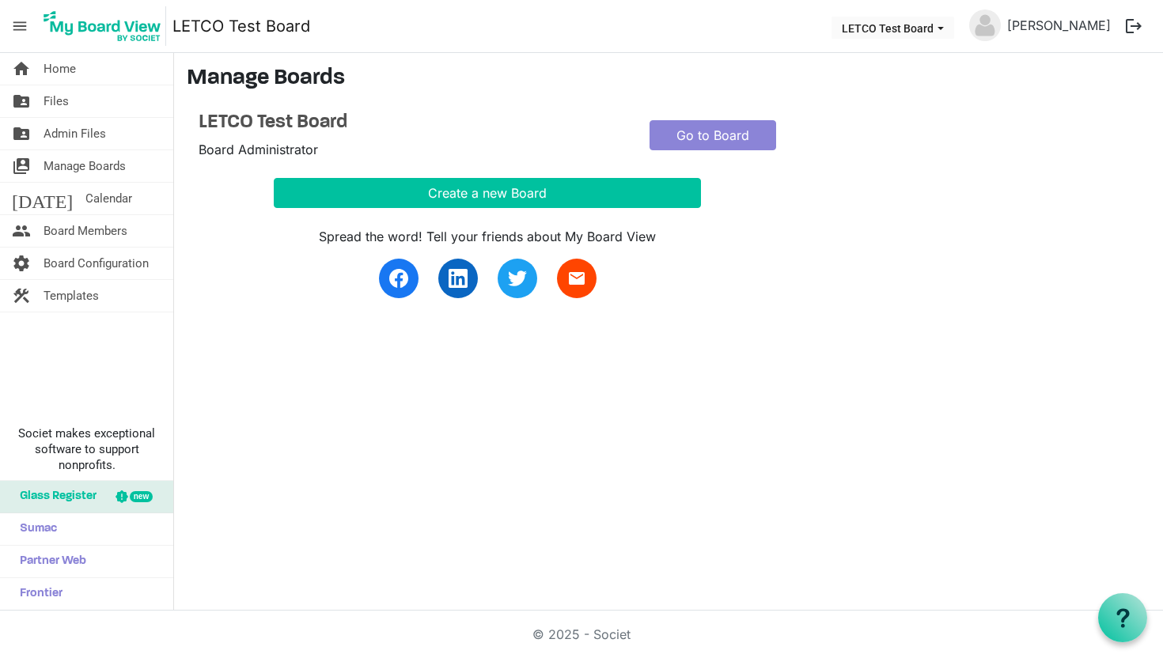
click at [1132, 25] on button "logout" at bounding box center [1133, 25] width 33 height 33
